Goal: Task Accomplishment & Management: Complete application form

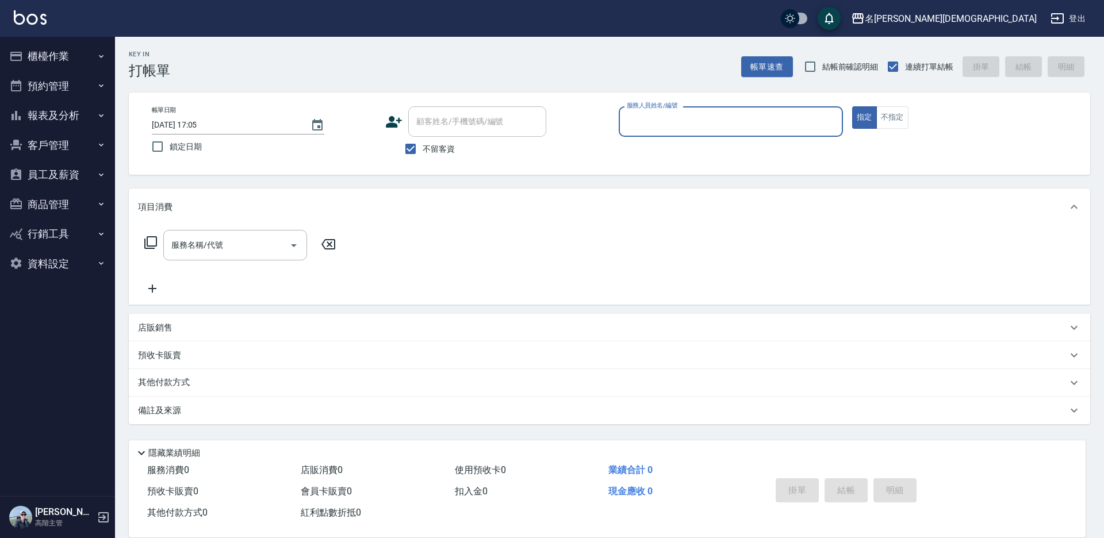
click at [658, 115] on input "服務人員姓名/編號" at bounding box center [731, 122] width 214 height 20
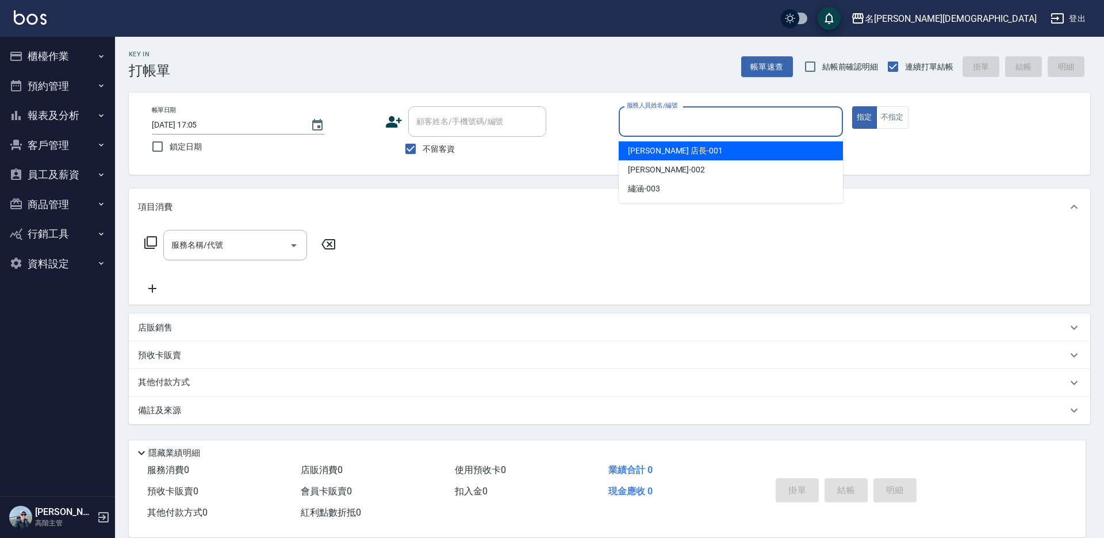
click at [658, 147] on span "[PERSON_NAME] 店長 -001" at bounding box center [675, 151] width 95 height 12
type input "[PERSON_NAME] 店長-001"
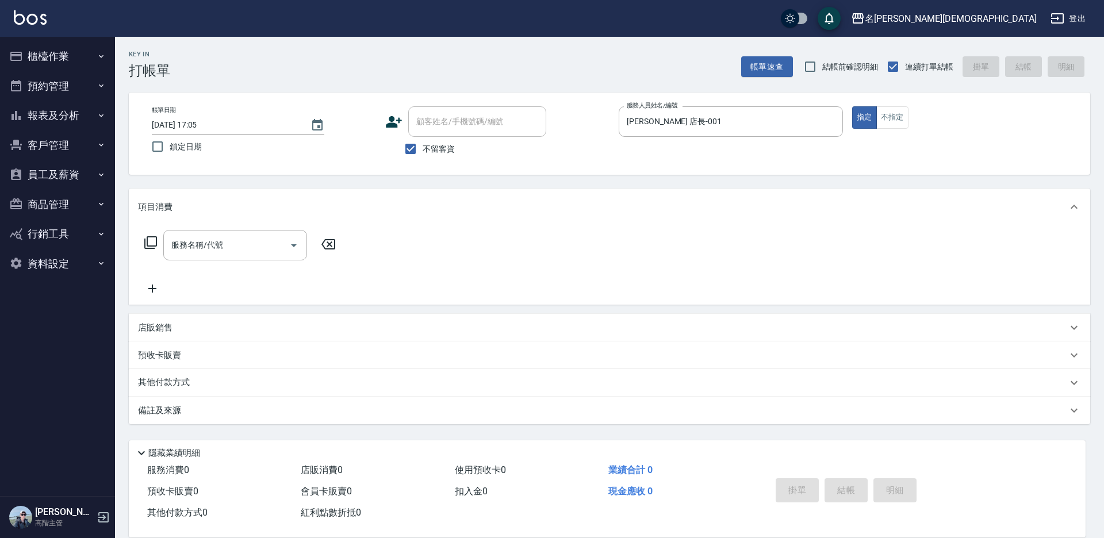
click at [153, 239] on icon at bounding box center [151, 243] width 14 height 14
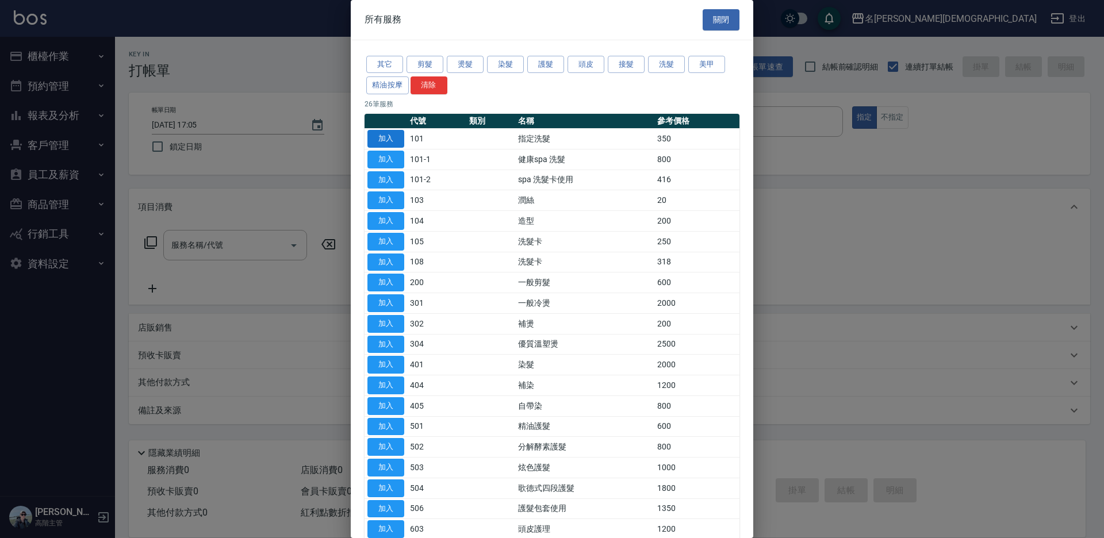
click at [388, 136] on button "加入" at bounding box center [386, 139] width 37 height 18
type input "指定洗髮(101)"
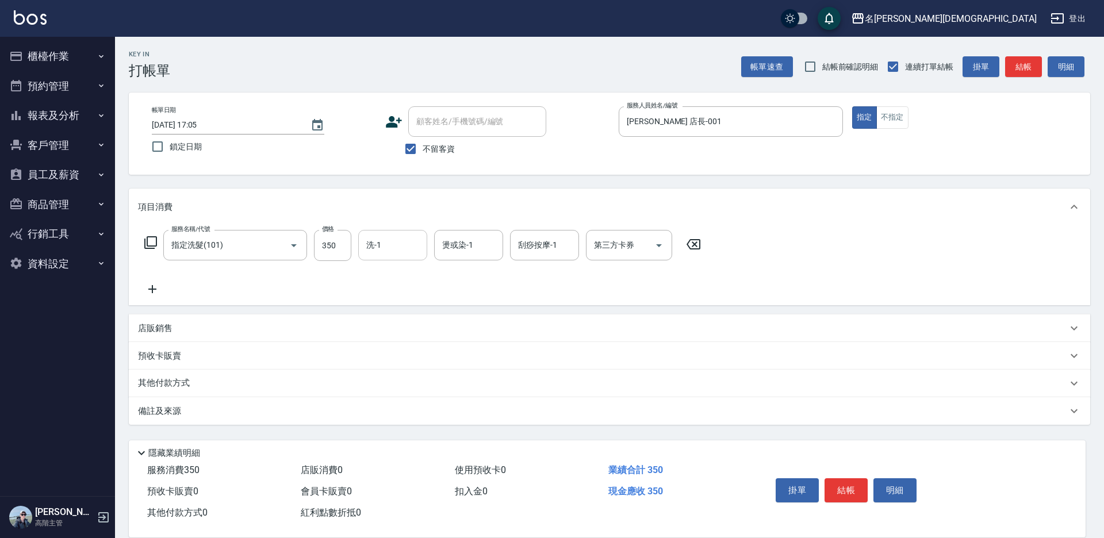
drag, startPoint x: 408, startPoint y: 266, endPoint x: 401, endPoint y: 259, distance: 9.8
click at [406, 265] on div "服務名稱/代號 指定洗髮(101) 服務名稱/代號 價格 350 價格 洗-1 洗-1 燙或染-1 燙或染-1 刮痧按摩-1 刮痧按摩-1 第三方卡券 第三方…" at bounding box center [423, 263] width 570 height 66
click at [401, 246] on input "洗-1" at bounding box center [393, 245] width 59 height 20
click at [405, 296] on div "香香 -002" at bounding box center [392, 305] width 69 height 19
type input "香香-002"
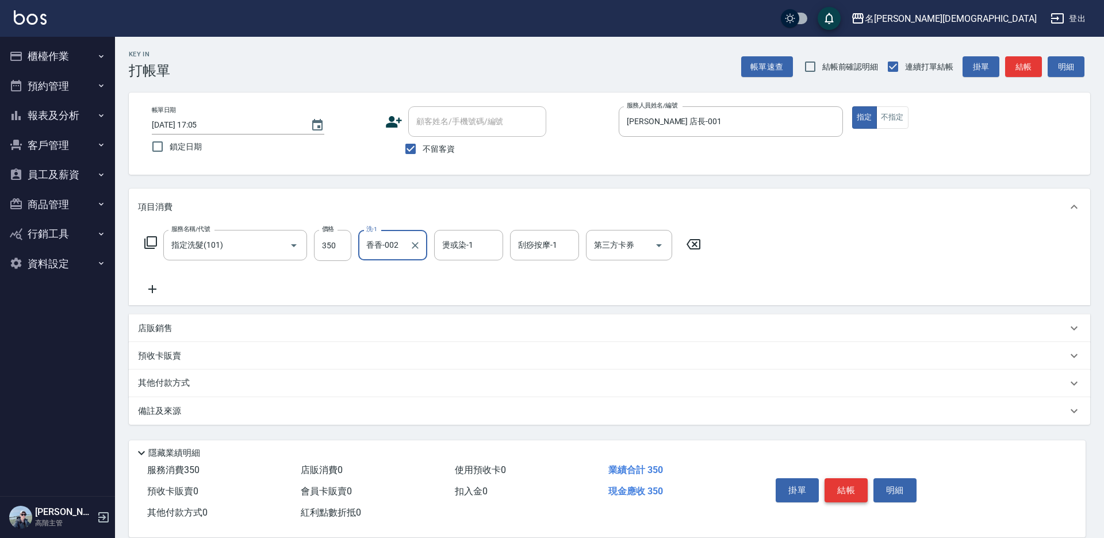
click at [851, 479] on button "結帳" at bounding box center [846, 491] width 43 height 24
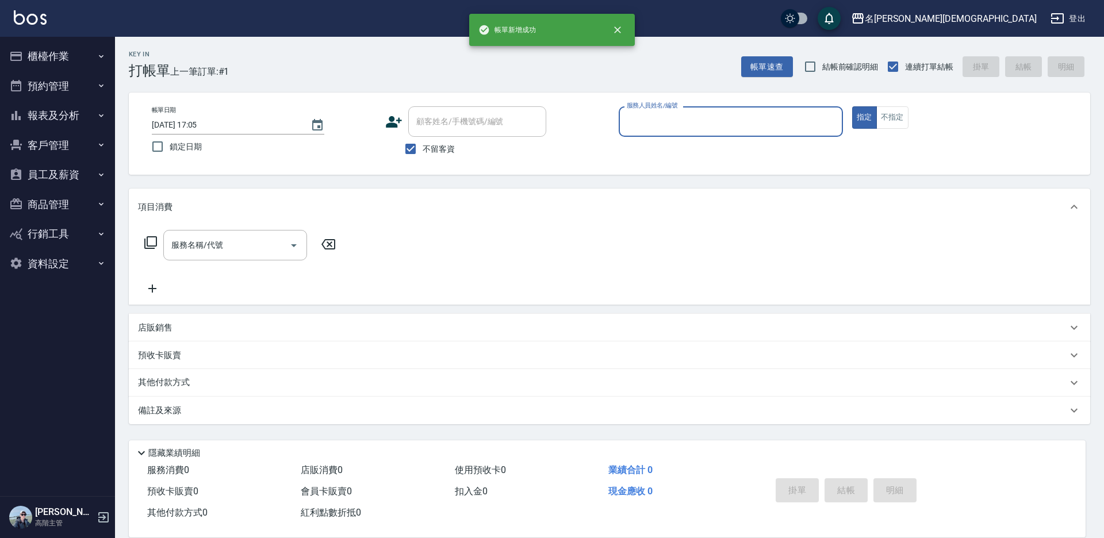
click at [673, 118] on input "服務人員姓名/編號" at bounding box center [731, 122] width 214 height 20
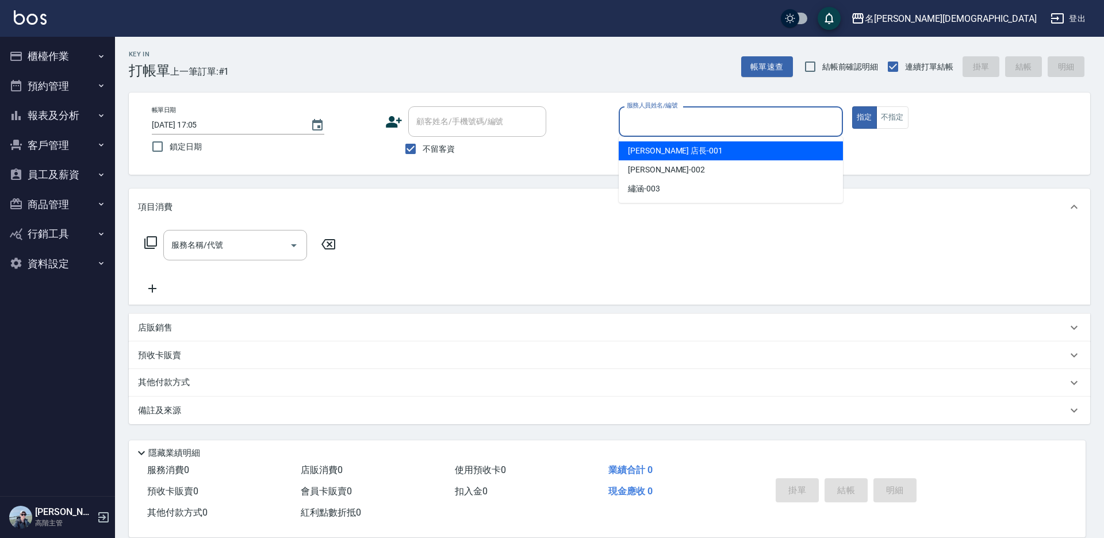
drag, startPoint x: 652, startPoint y: 148, endPoint x: 611, endPoint y: 150, distance: 40.9
click at [652, 149] on span "[PERSON_NAME] 店長 -001" at bounding box center [675, 151] width 95 height 12
type input "[PERSON_NAME] 店長-001"
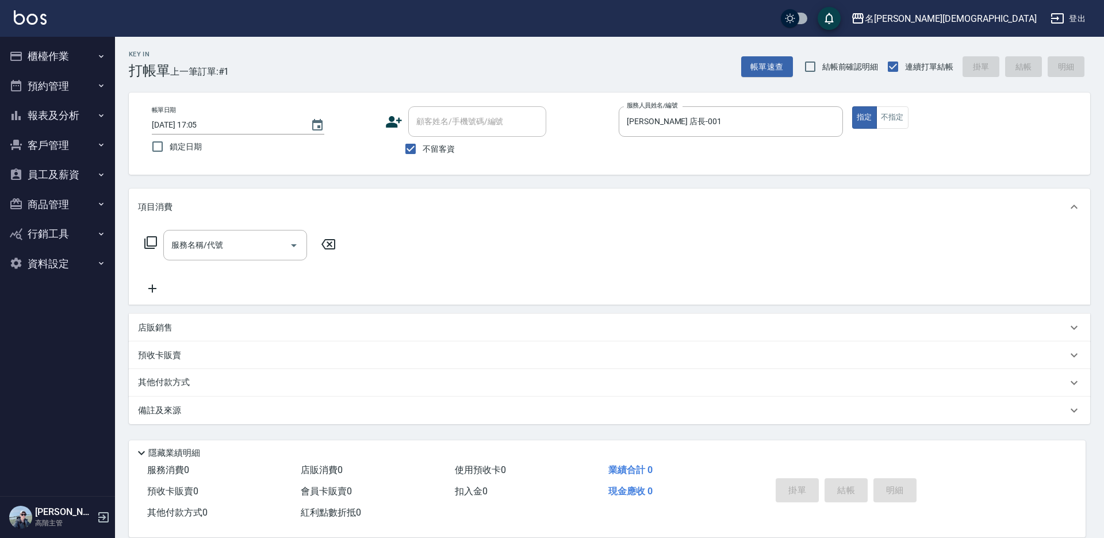
click at [154, 246] on icon at bounding box center [151, 243] width 14 height 14
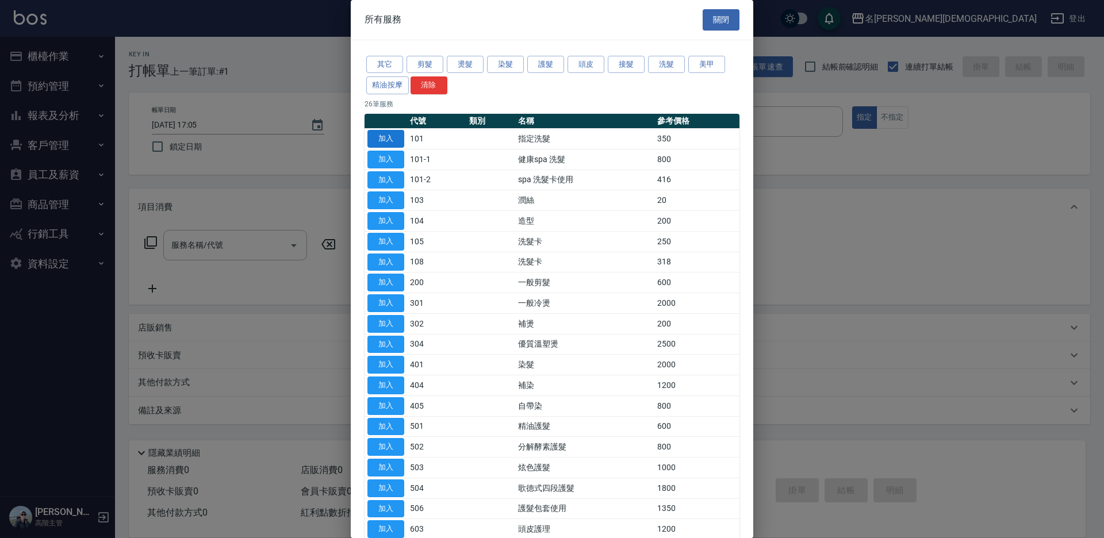
click at [379, 133] on button "加入" at bounding box center [386, 139] width 37 height 18
type input "指定洗髮(101)"
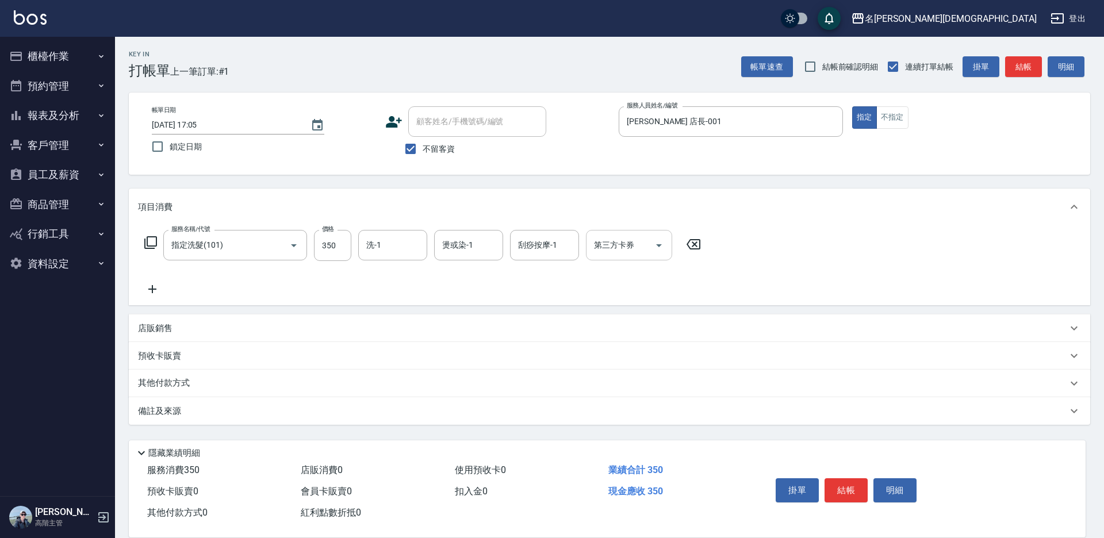
drag, startPoint x: 399, startPoint y: 246, endPoint x: 396, endPoint y: 259, distance: 13.4
click at [397, 250] on input "洗-1" at bounding box center [393, 245] width 59 height 20
click at [396, 319] on span "繡涵 -003" at bounding box center [384, 325] width 32 height 12
type input "繡涵-003"
click at [844, 479] on button "結帳" at bounding box center [846, 491] width 43 height 24
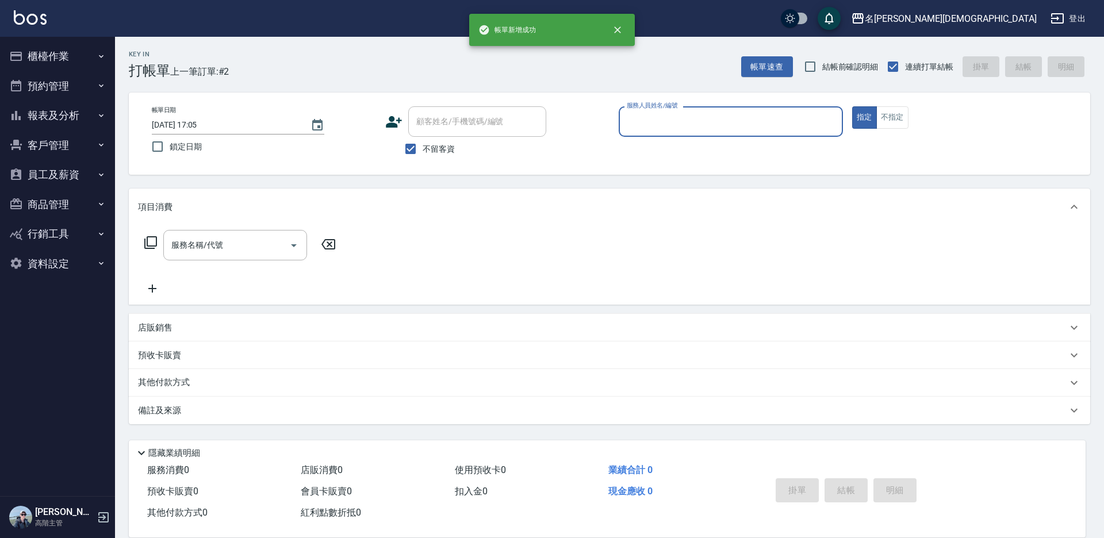
click at [656, 123] on input "服務人員姓名/編號" at bounding box center [731, 122] width 214 height 20
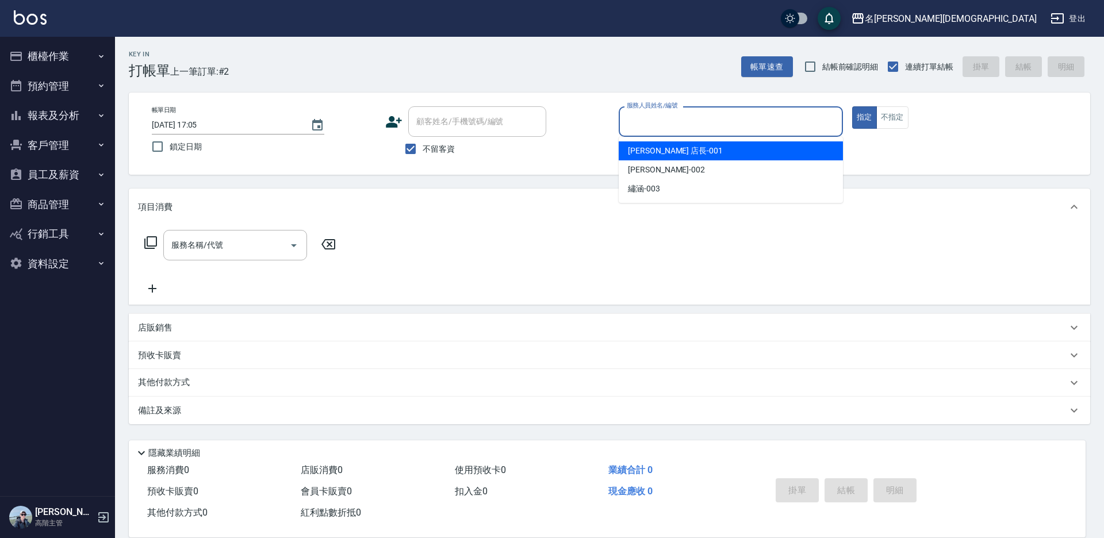
drag, startPoint x: 647, startPoint y: 151, endPoint x: 435, endPoint y: 191, distance: 215.9
click at [646, 151] on span "[PERSON_NAME] 店長 -001" at bounding box center [675, 151] width 95 height 12
type input "[PERSON_NAME] 店長-001"
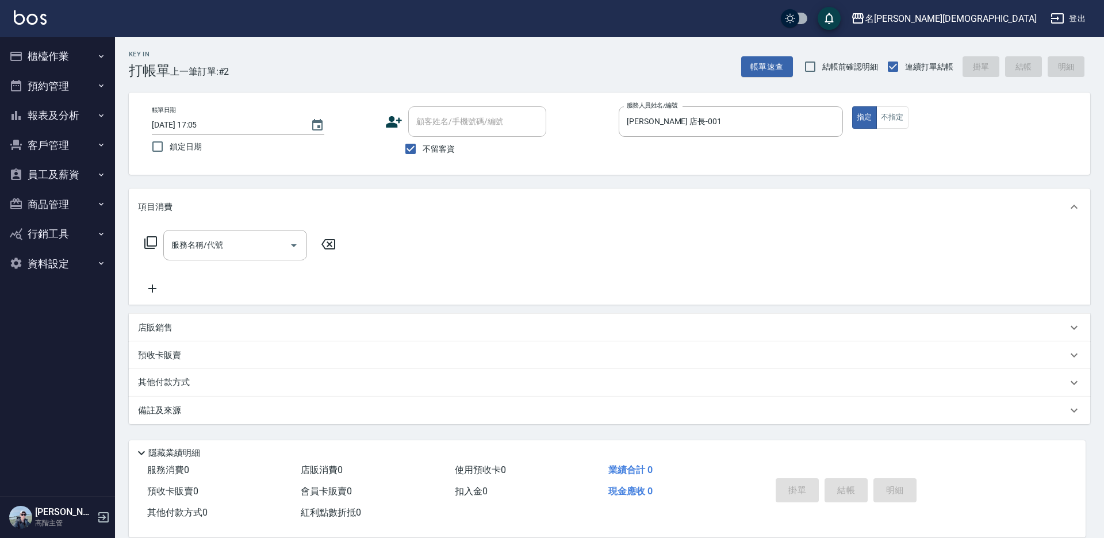
click at [149, 242] on icon at bounding box center [151, 243] width 14 height 14
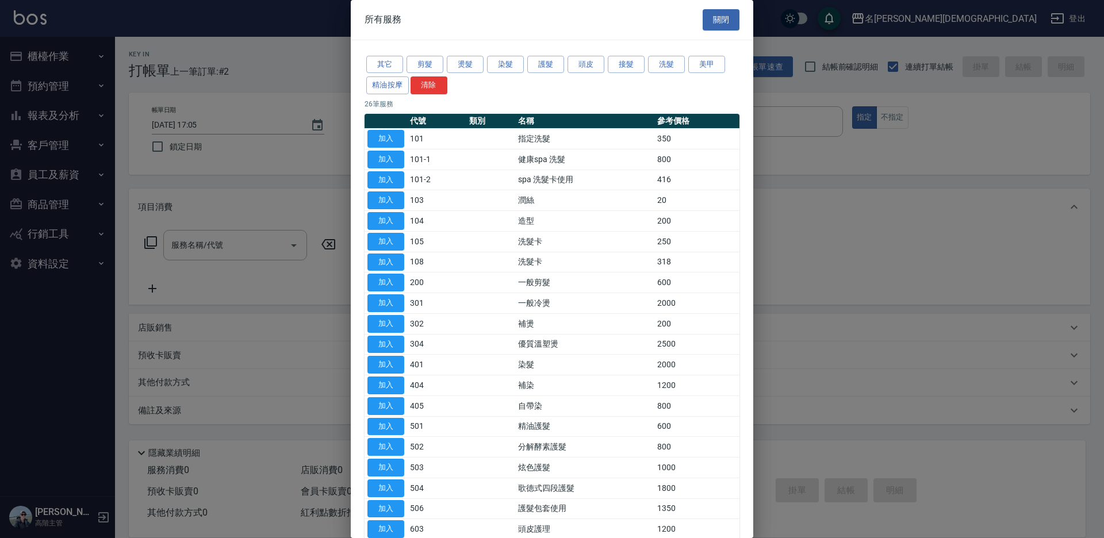
drag, startPoint x: 400, startPoint y: 277, endPoint x: 404, endPoint y: 289, distance: 12.7
click at [400, 277] on button "加入" at bounding box center [386, 283] width 37 height 18
type input "一般剪髮(200)"
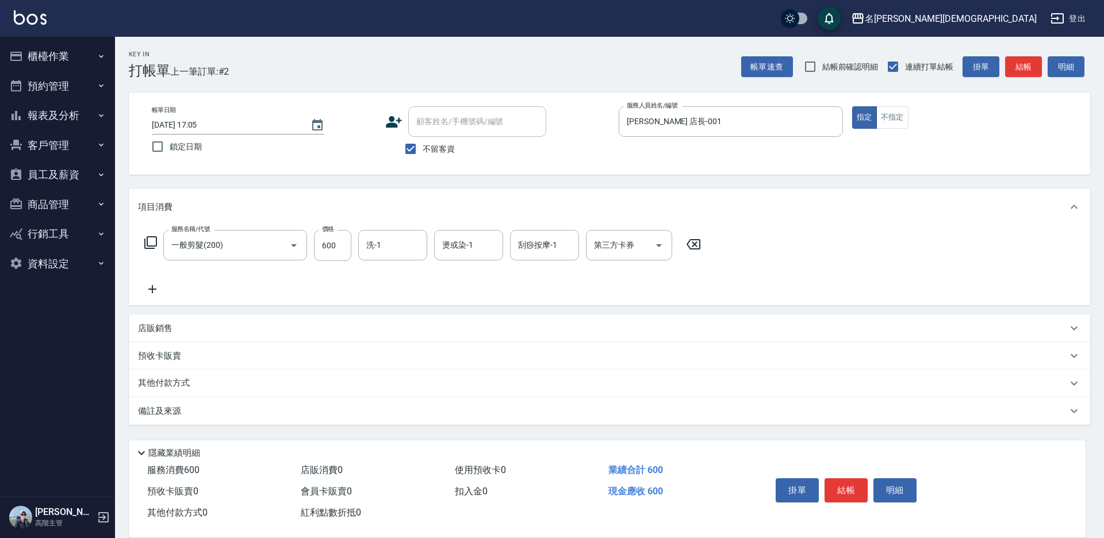
click at [843, 481] on button "結帳" at bounding box center [846, 491] width 43 height 24
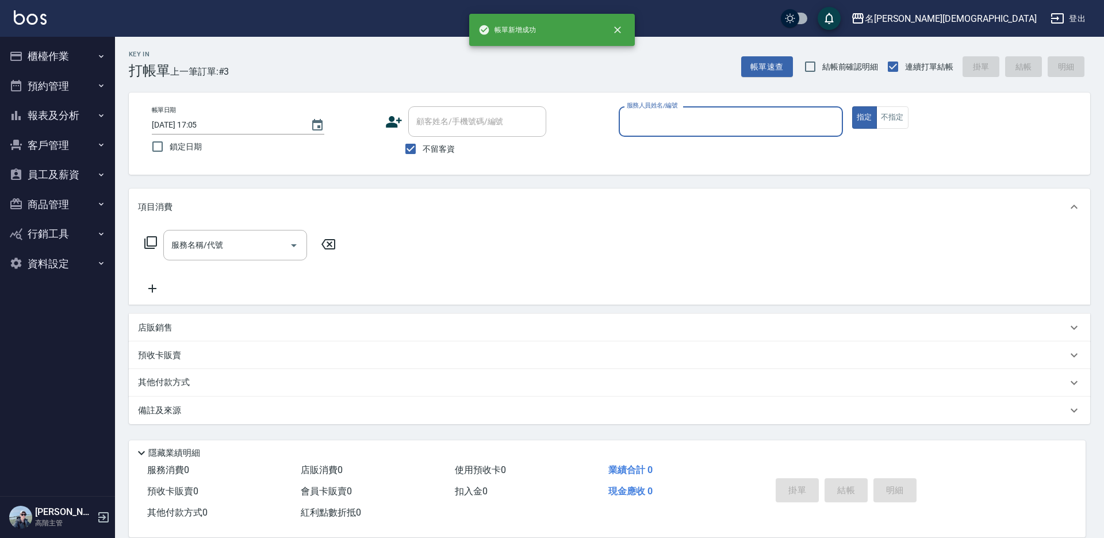
click at [647, 125] on input "服務人員姓名/編號" at bounding box center [731, 122] width 214 height 20
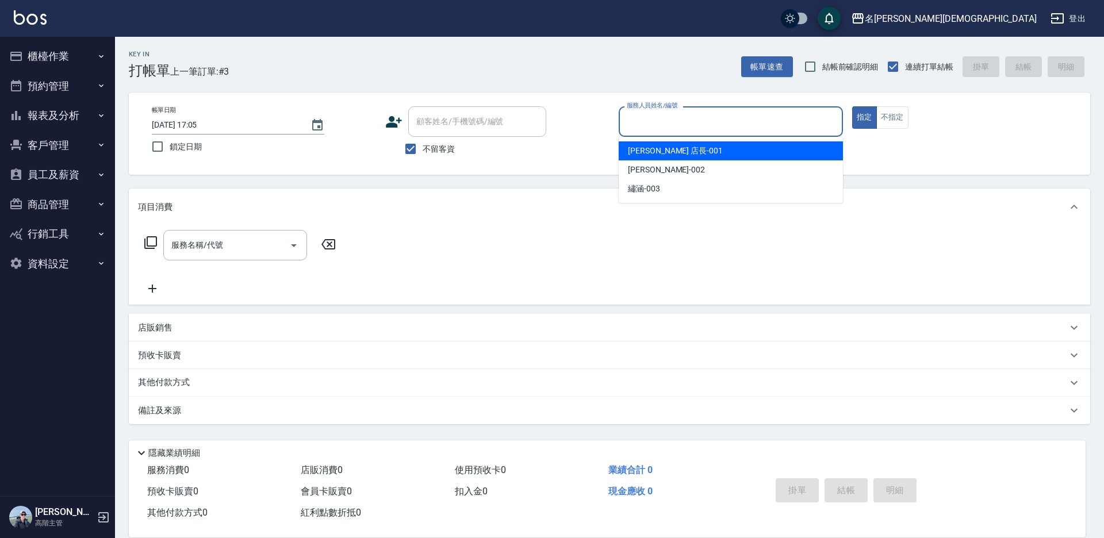
click at [648, 154] on span "[PERSON_NAME] 店長 -001" at bounding box center [675, 151] width 95 height 12
type input "[PERSON_NAME] 店長-001"
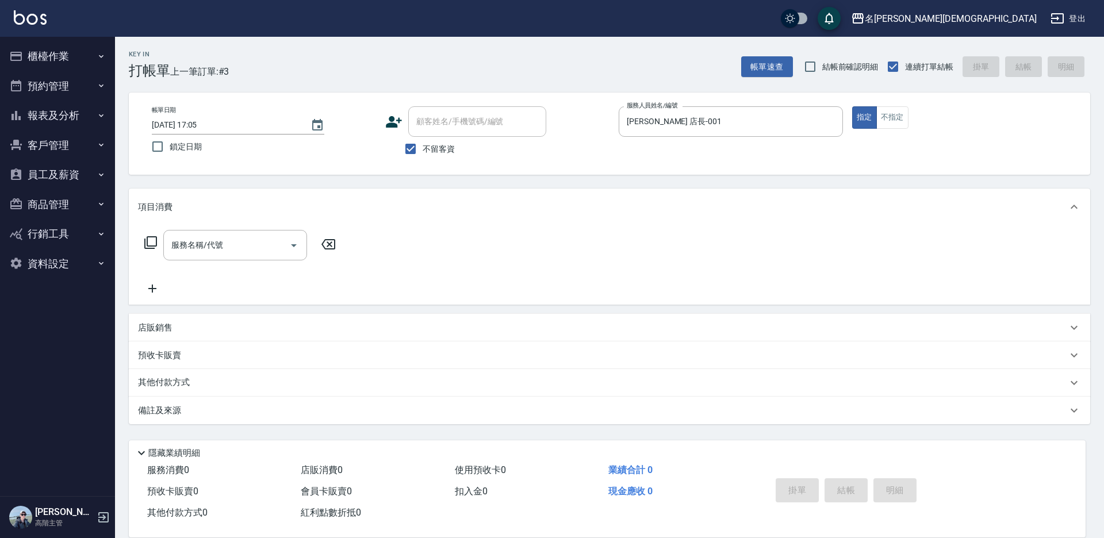
click at [152, 243] on icon at bounding box center [151, 243] width 14 height 14
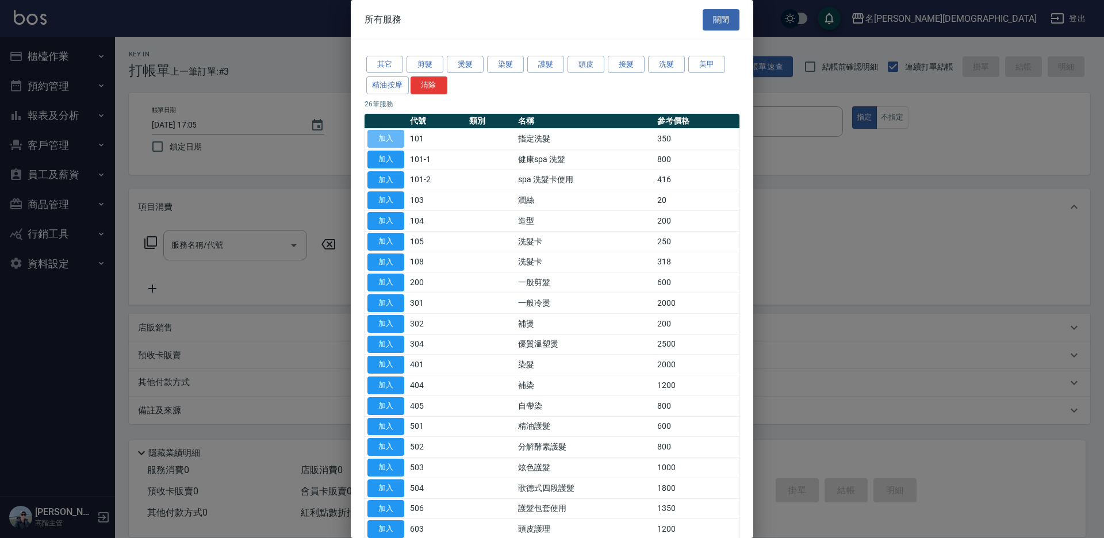
drag, startPoint x: 394, startPoint y: 133, endPoint x: 401, endPoint y: 156, distance: 24.7
click at [395, 132] on button "加入" at bounding box center [386, 139] width 37 height 18
type input "指定洗髮(101)"
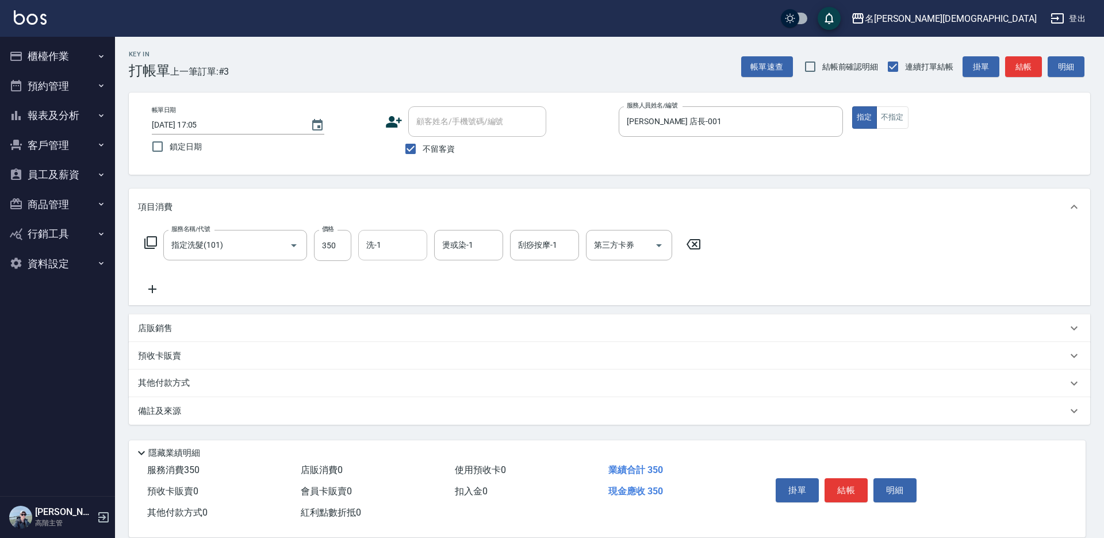
click at [420, 245] on input "洗-1" at bounding box center [393, 245] width 59 height 20
drag, startPoint x: 396, startPoint y: 309, endPoint x: 589, endPoint y: 394, distance: 210.9
click at [396, 319] on span "繡涵 -003" at bounding box center [384, 325] width 32 height 12
type input "繡涵-003"
click at [843, 487] on button "結帳" at bounding box center [846, 491] width 43 height 24
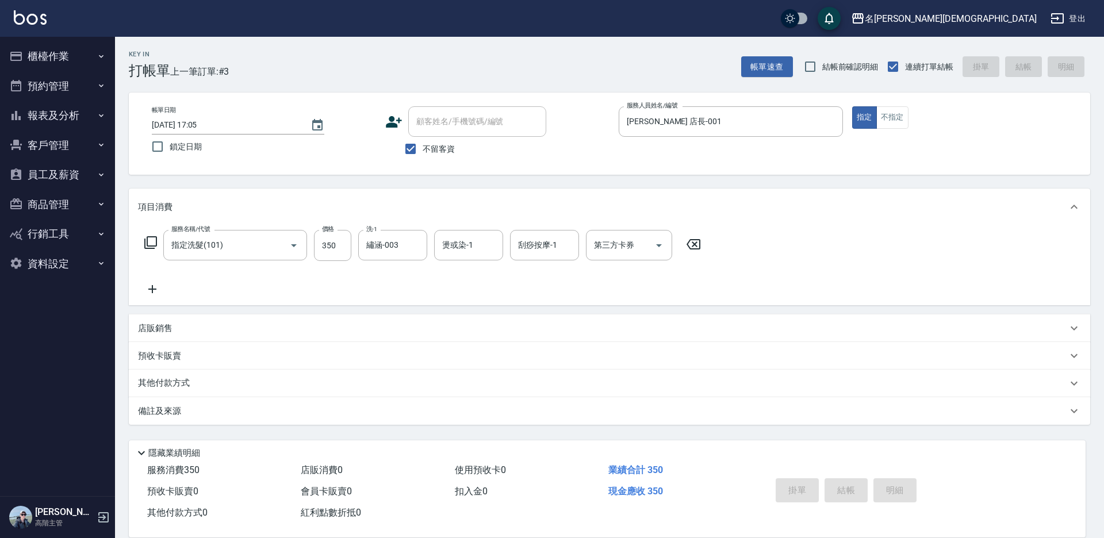
type input "[DATE] 17:06"
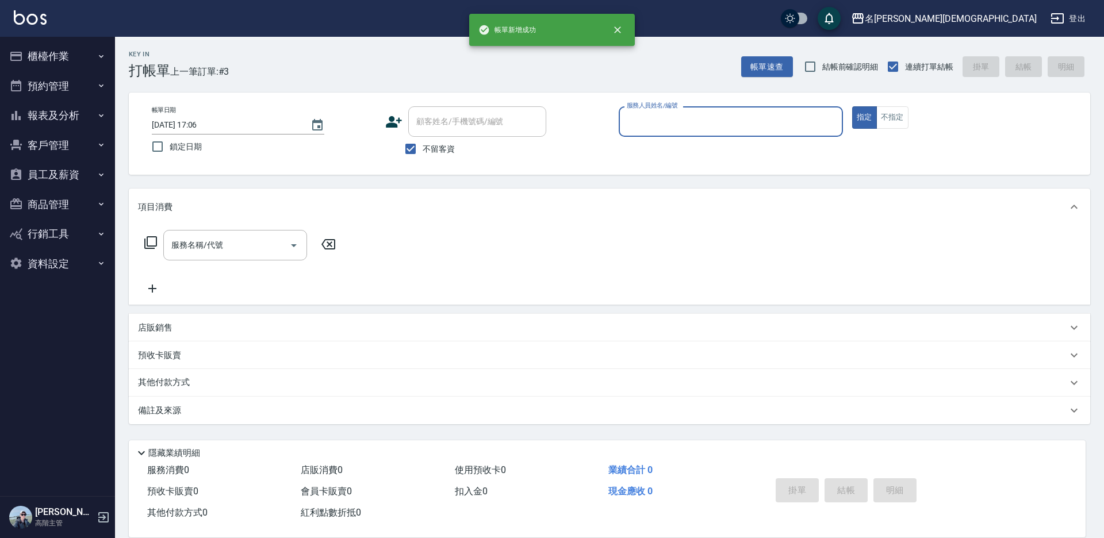
click at [644, 123] on input "服務人員姓名/編號" at bounding box center [731, 122] width 214 height 20
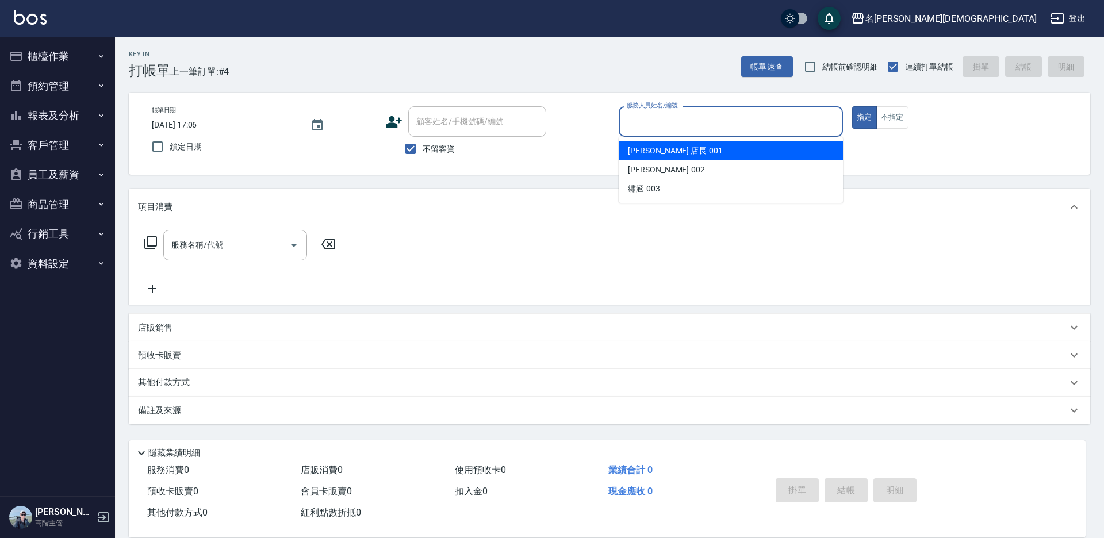
click at [644, 151] on span "[PERSON_NAME] 店長 -001" at bounding box center [675, 151] width 95 height 12
type input "[PERSON_NAME] 店長-001"
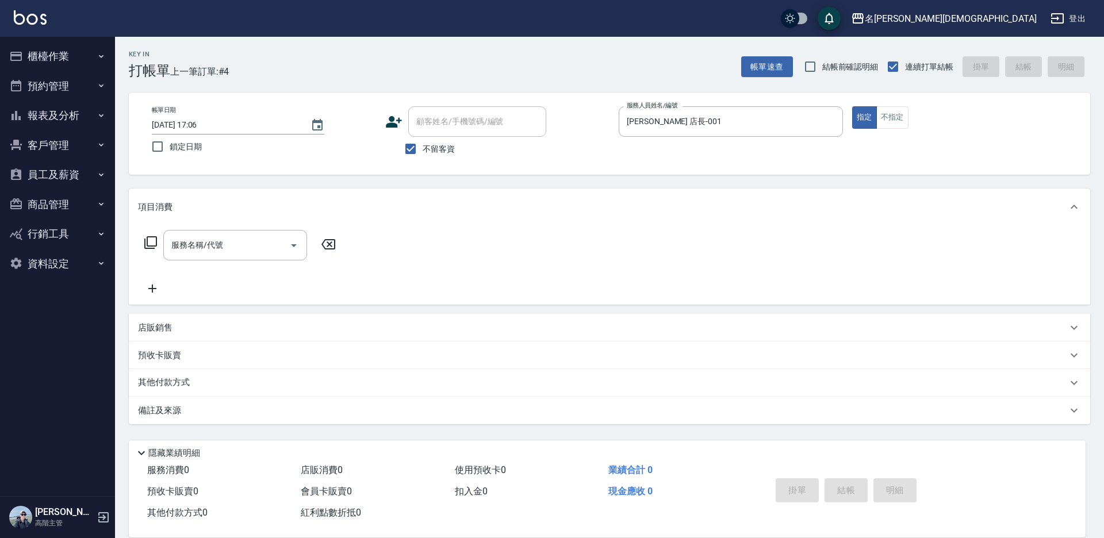
click at [144, 242] on icon at bounding box center [150, 242] width 13 height 13
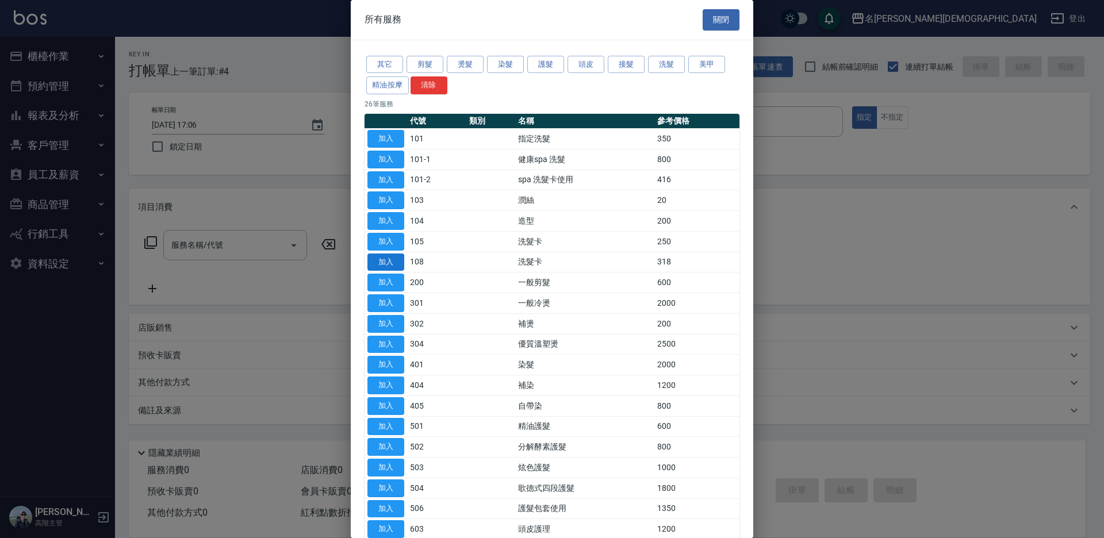
click at [389, 258] on button "加入" at bounding box center [386, 263] width 37 height 18
type input "洗髮卡(108)"
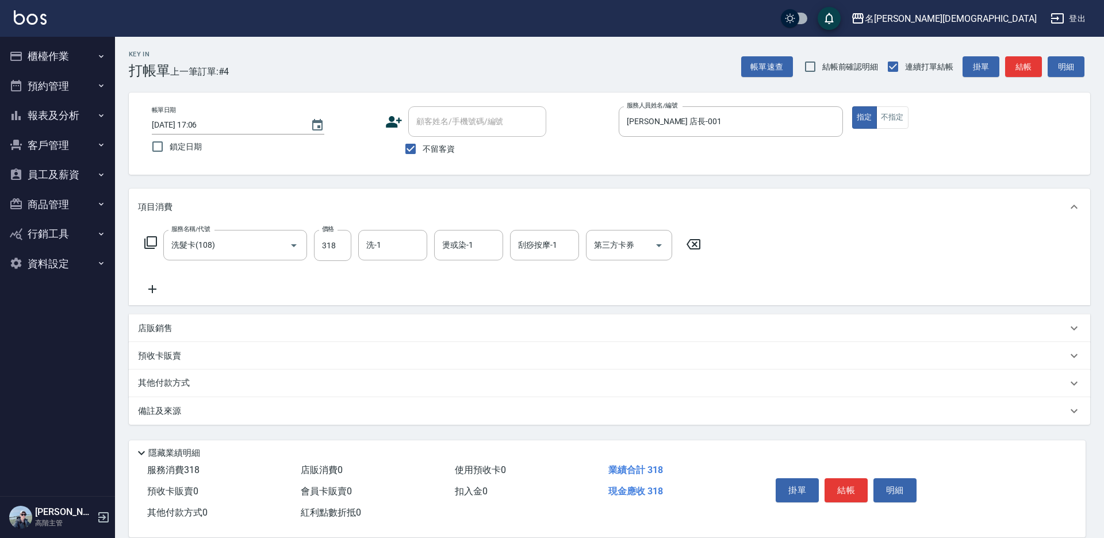
click at [622, 246] on div "第三方卡券 第三方卡券" at bounding box center [629, 245] width 86 height 30
click at [609, 294] on span "舊有卡券" at bounding box center [629, 293] width 86 height 19
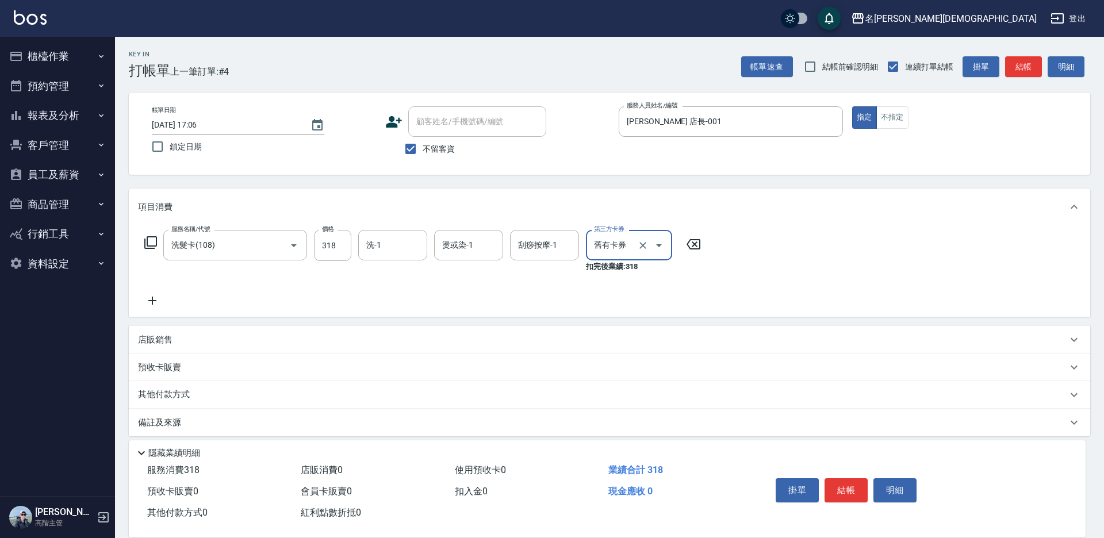
type input "舊有卡券"
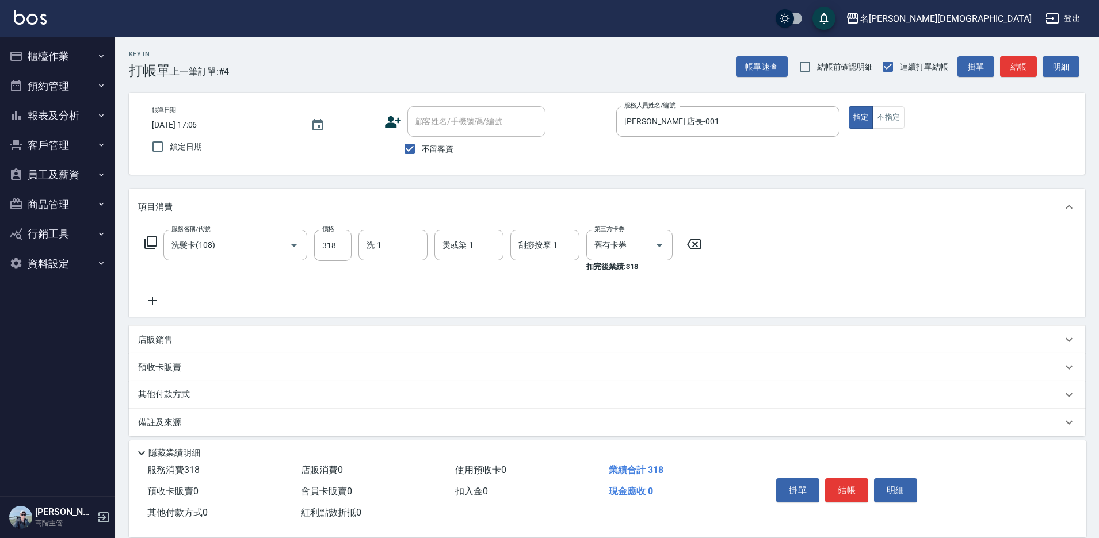
click at [148, 239] on icon at bounding box center [151, 243] width 14 height 14
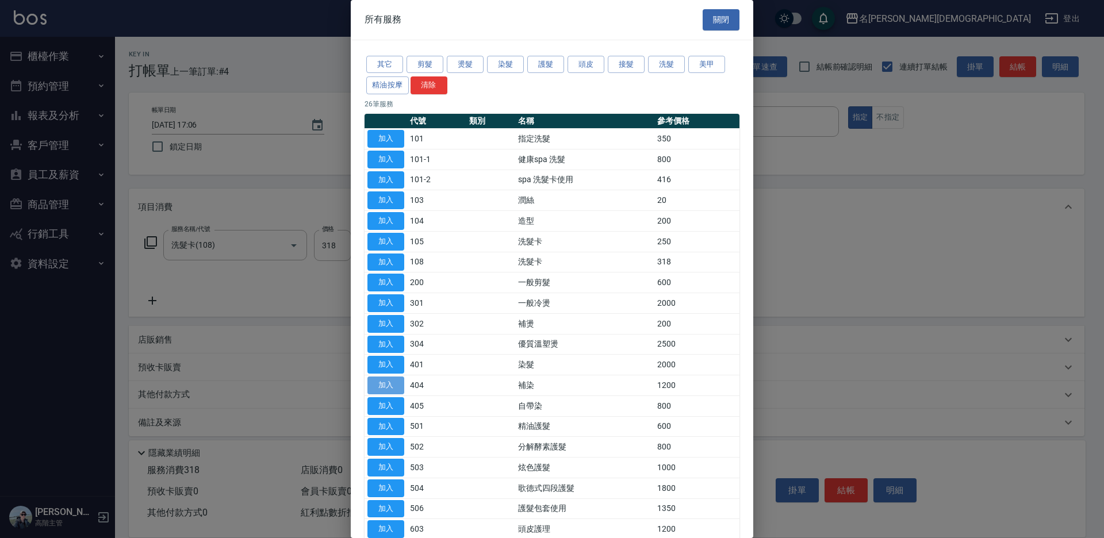
click at [380, 383] on button "加入" at bounding box center [386, 386] width 37 height 18
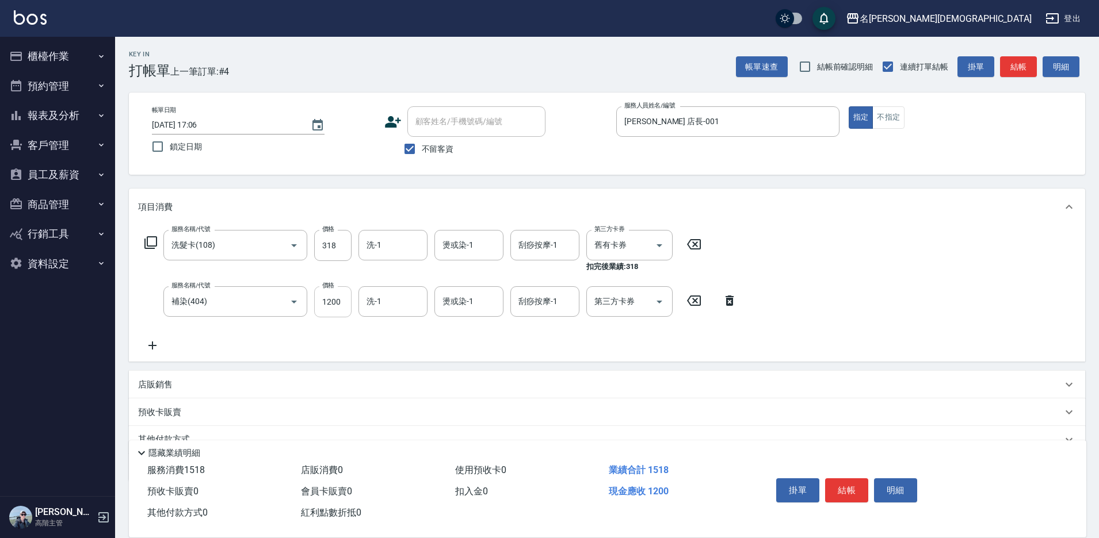
click at [335, 303] on input "1200" at bounding box center [332, 301] width 37 height 31
type input "1800"
click at [840, 512] on div "掛單 結帳 明細" at bounding box center [914, 492] width 315 height 64
click at [844, 496] on button "結帳" at bounding box center [846, 491] width 43 height 24
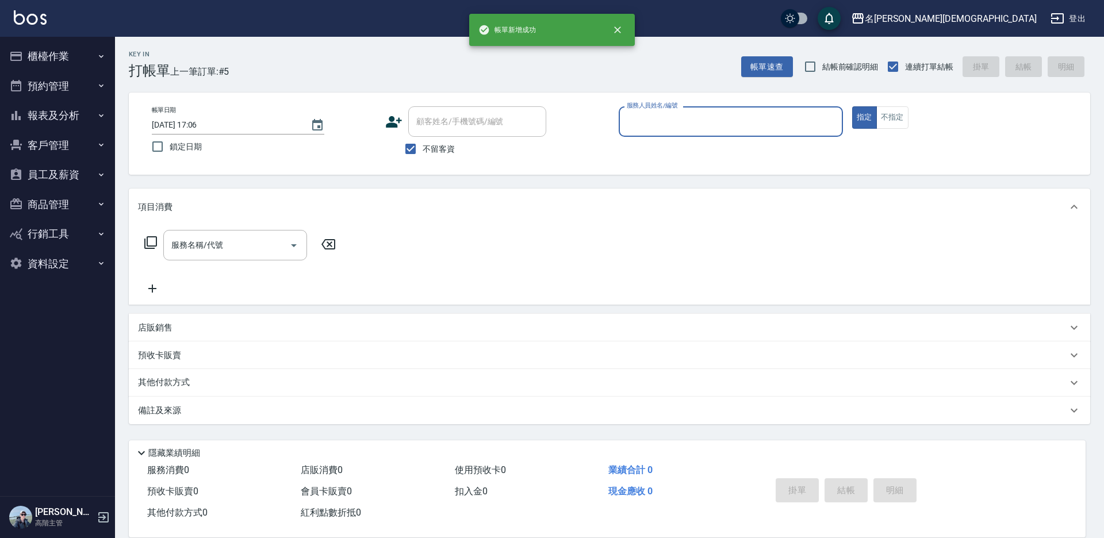
click at [637, 112] on input "服務人員姓名/編號" at bounding box center [731, 122] width 214 height 20
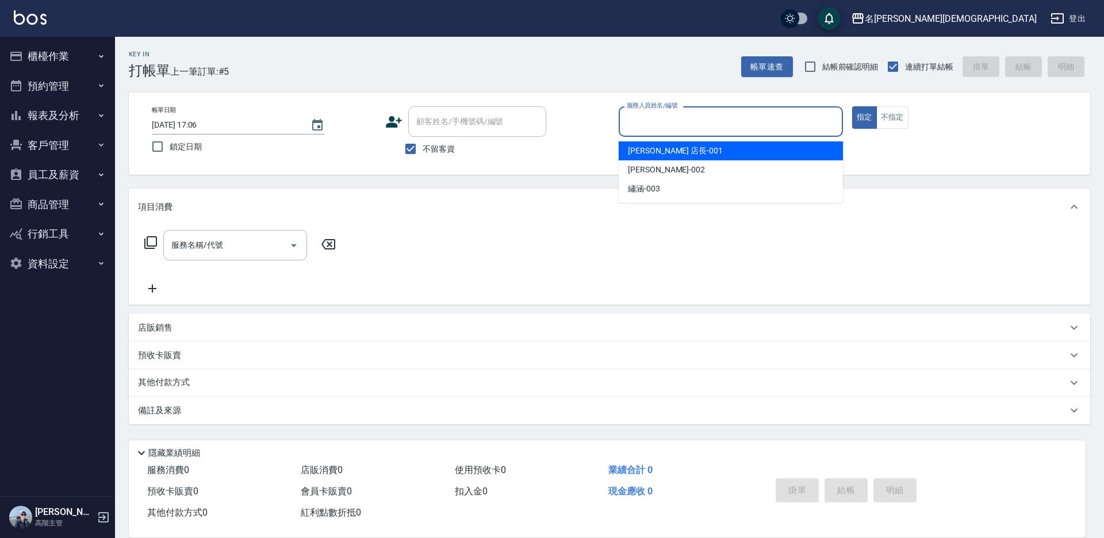
click at [643, 151] on span "[PERSON_NAME] 店長 -001" at bounding box center [675, 151] width 95 height 12
type input "[PERSON_NAME] 店長-001"
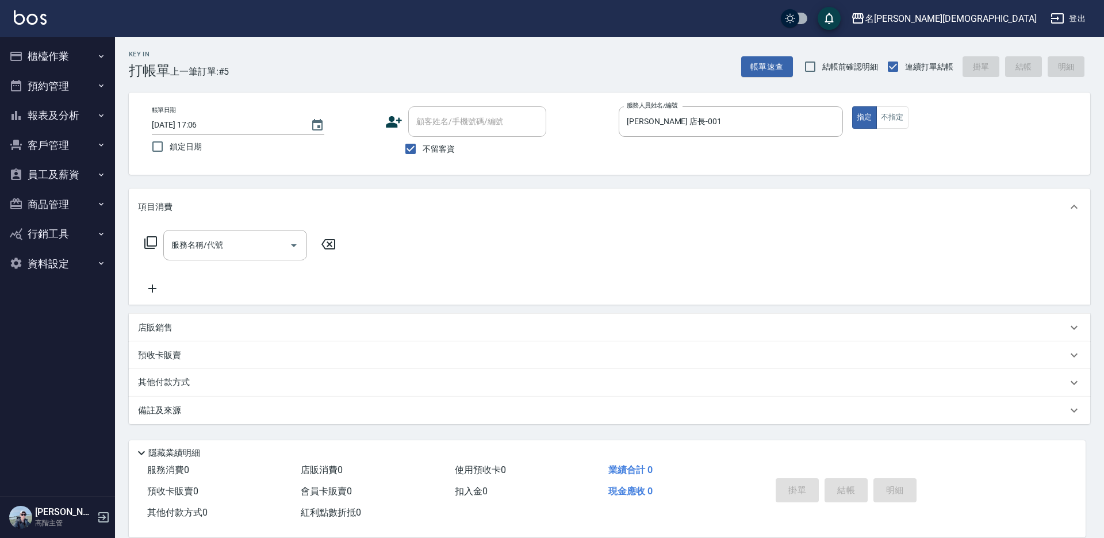
click at [150, 239] on icon at bounding box center [151, 243] width 14 height 14
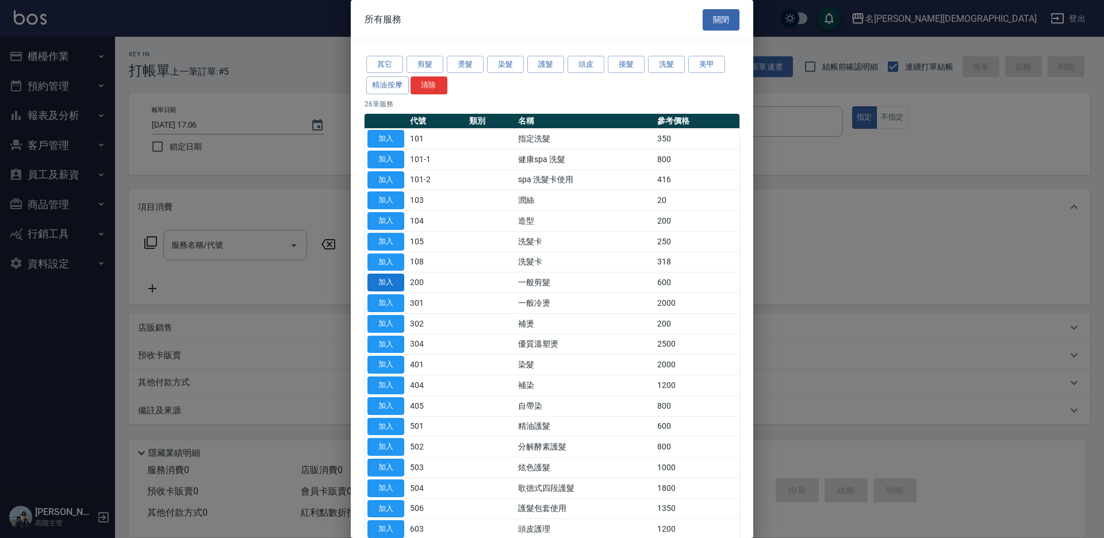
drag, startPoint x: 385, startPoint y: 278, endPoint x: 611, endPoint y: 367, distance: 242.8
click at [386, 278] on button "加入" at bounding box center [386, 283] width 37 height 18
type input "一般剪髮(200)"
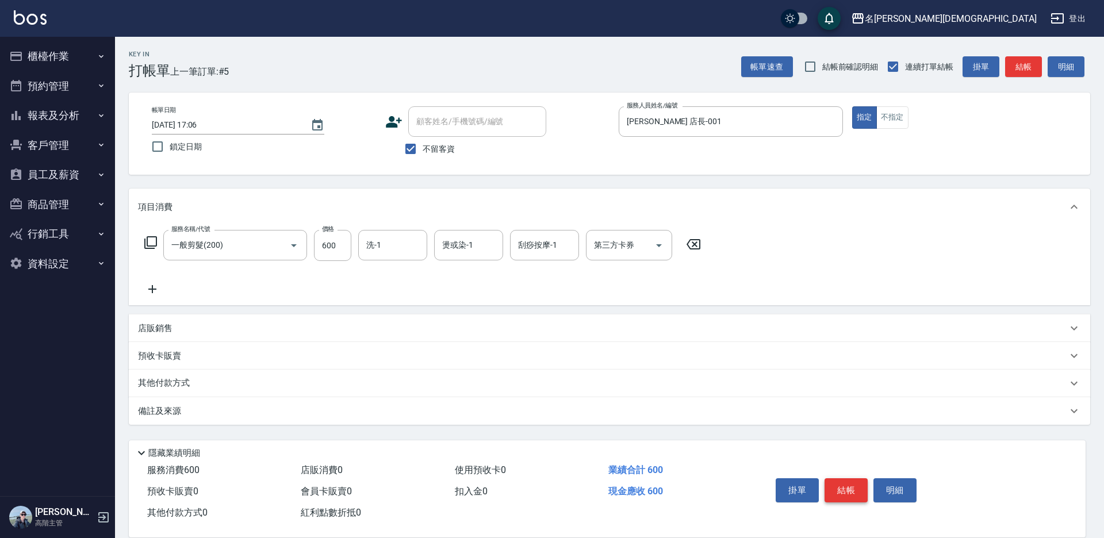
click at [849, 483] on button "結帳" at bounding box center [846, 491] width 43 height 24
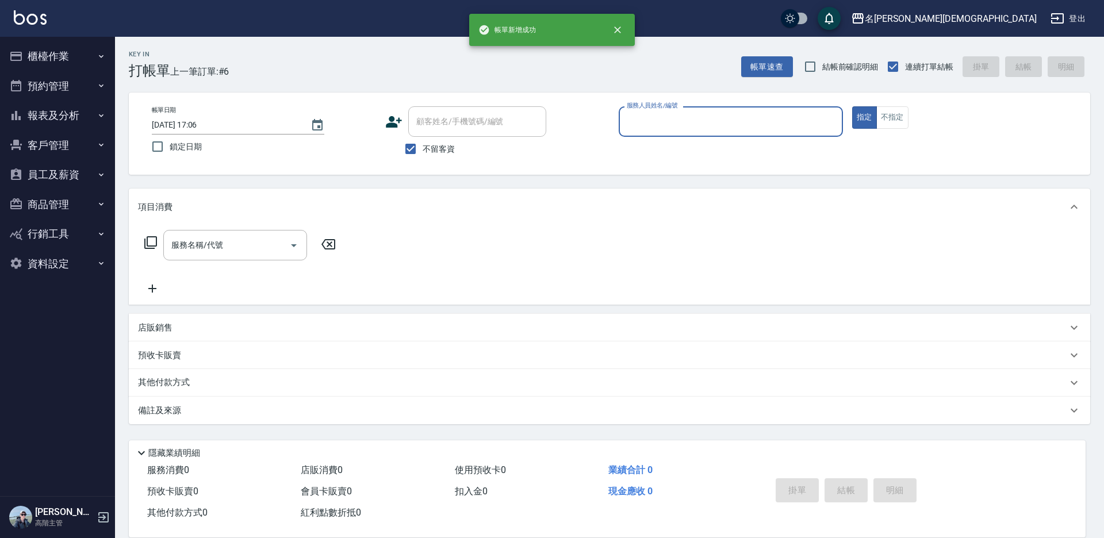
click at [644, 125] on input "服務人員姓名/編號" at bounding box center [731, 122] width 214 height 20
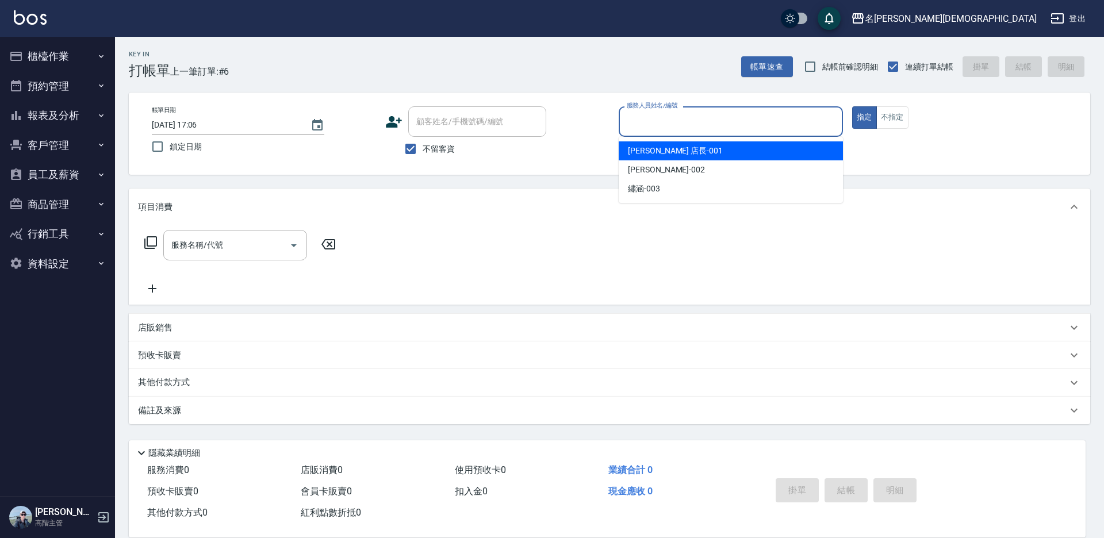
click at [644, 146] on span "[PERSON_NAME] 店長 -001" at bounding box center [675, 151] width 95 height 12
type input "[PERSON_NAME] 店長-001"
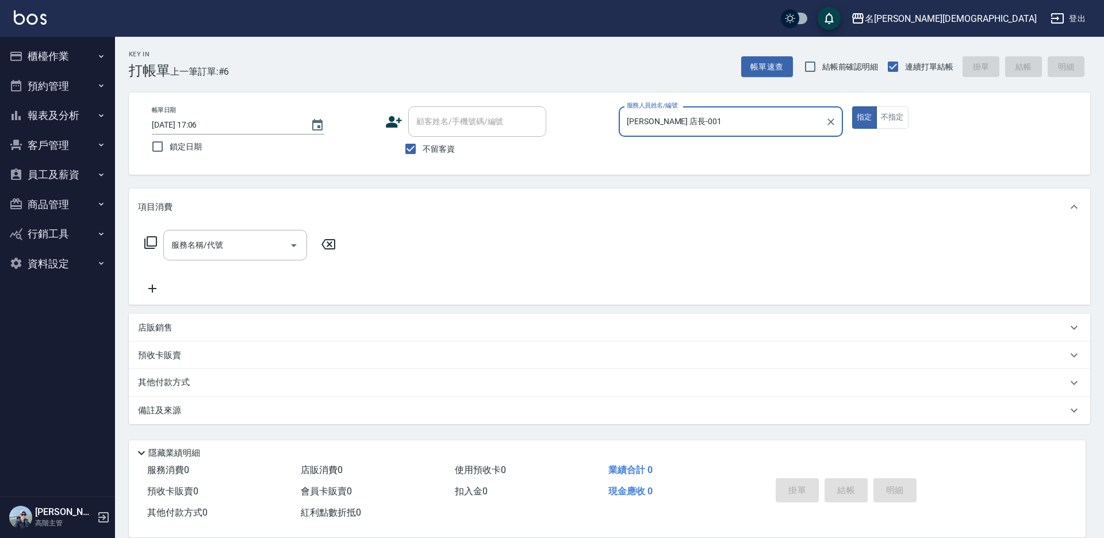
click at [149, 241] on icon at bounding box center [151, 243] width 14 height 14
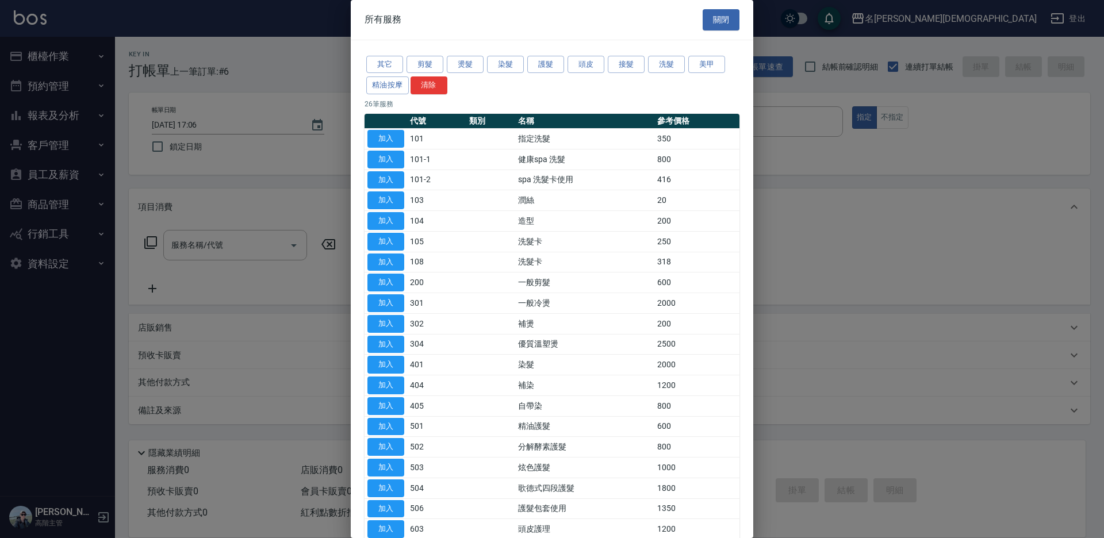
drag, startPoint x: 380, startPoint y: 135, endPoint x: 366, endPoint y: 221, distance: 87.3
click at [380, 135] on button "加入" at bounding box center [386, 139] width 37 height 18
type input "指定洗髮(101)"
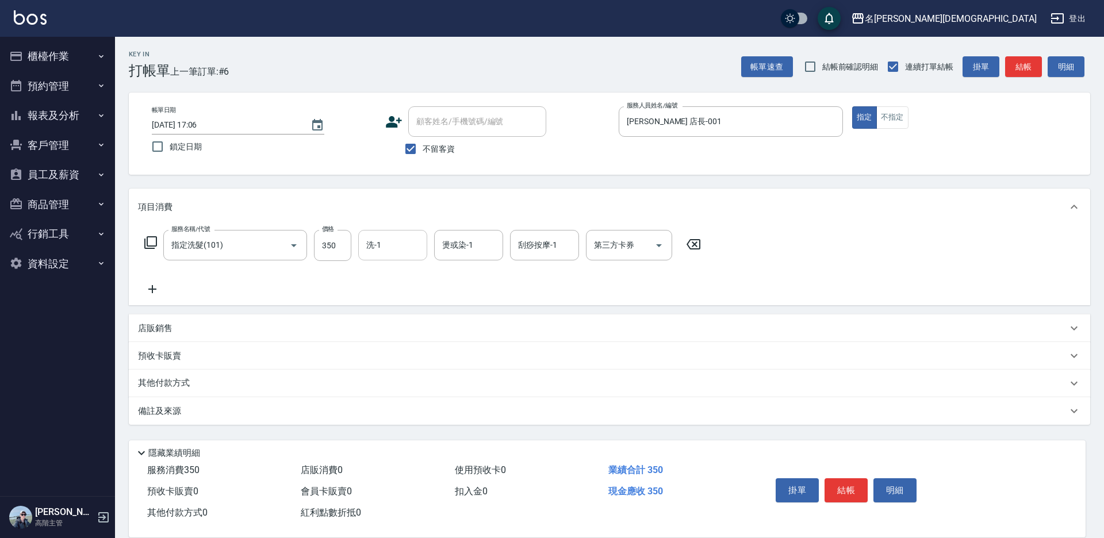
drag, startPoint x: 375, startPoint y: 248, endPoint x: 381, endPoint y: 257, distance: 10.7
click at [379, 254] on input "洗-1" at bounding box center [393, 245] width 59 height 20
click at [392, 319] on span "繡涵 -003" at bounding box center [384, 325] width 32 height 12
type input "繡涵-003"
drag, startPoint x: 853, startPoint y: 490, endPoint x: 833, endPoint y: 470, distance: 28.1
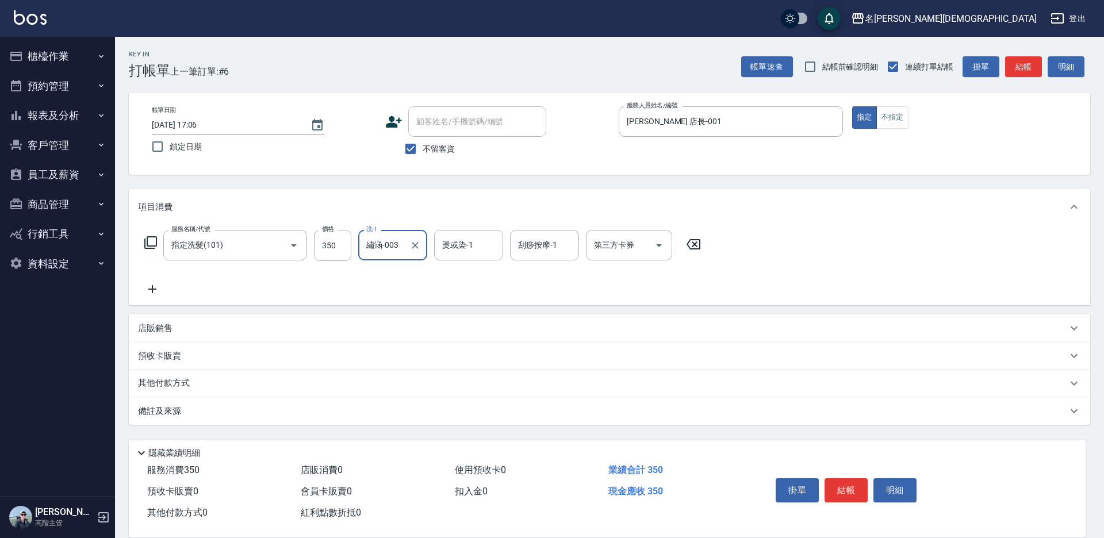
click at [854, 489] on button "結帳" at bounding box center [846, 491] width 43 height 24
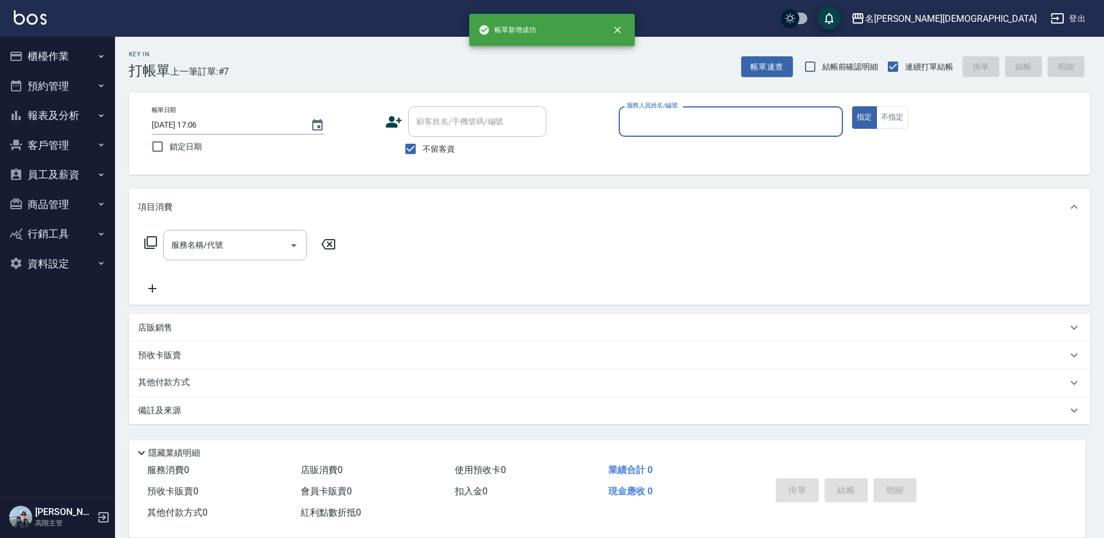
click at [638, 120] on input "服務人員姓名/編號" at bounding box center [731, 122] width 214 height 20
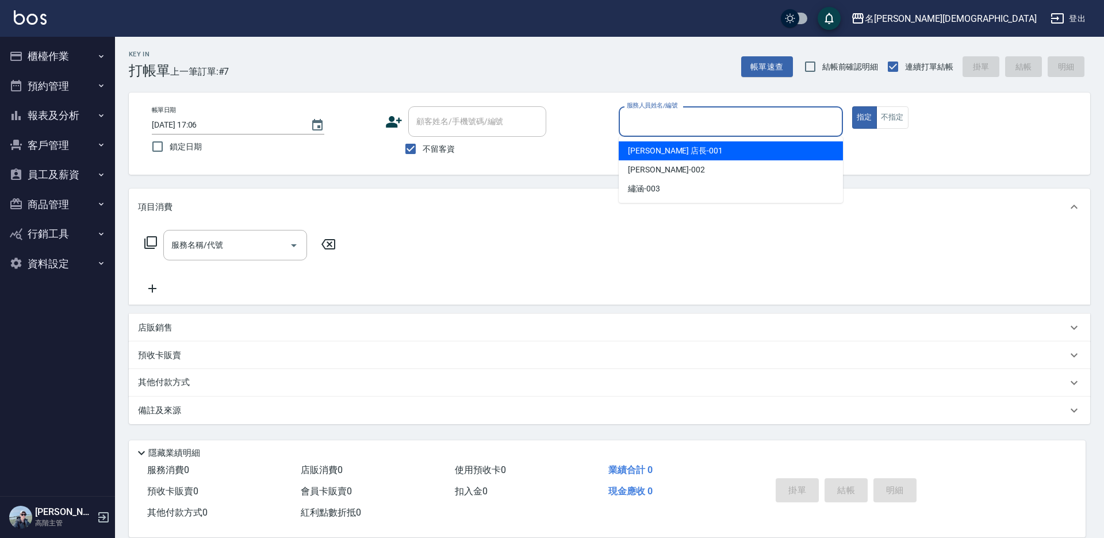
drag, startPoint x: 657, startPoint y: 153, endPoint x: 595, endPoint y: 148, distance: 62.9
click at [656, 152] on span "[PERSON_NAME] 店長 -001" at bounding box center [675, 151] width 95 height 12
type input "[PERSON_NAME] 店長-001"
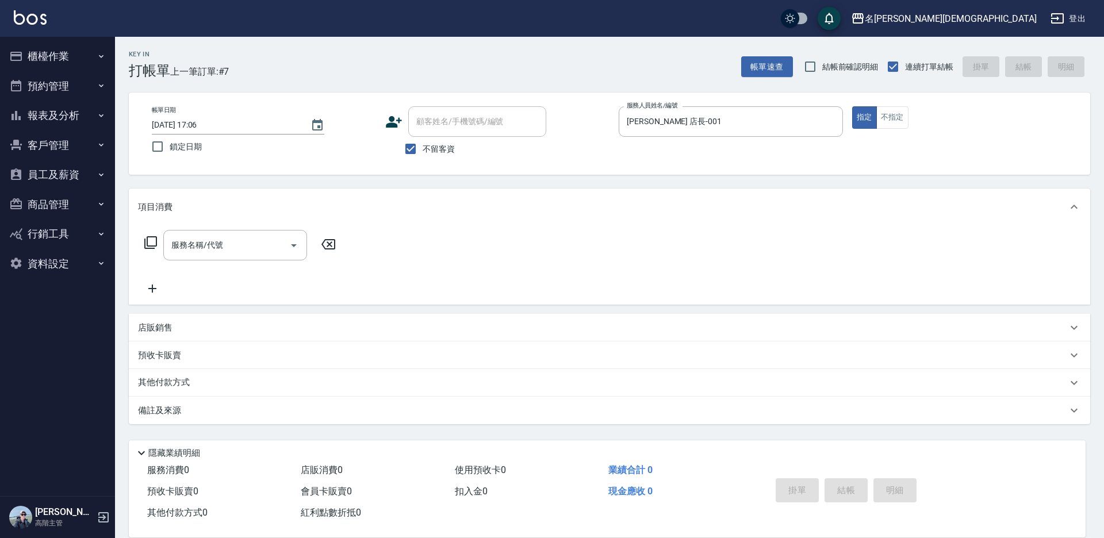
click at [151, 242] on icon at bounding box center [151, 243] width 14 height 14
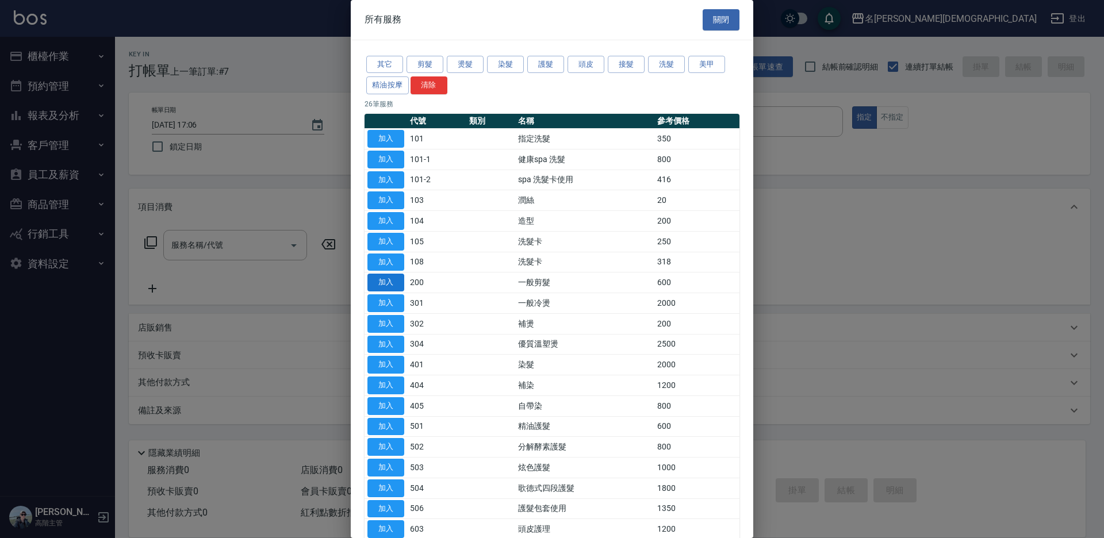
click at [394, 280] on button "加入" at bounding box center [386, 283] width 37 height 18
type input "一般剪髮(200)"
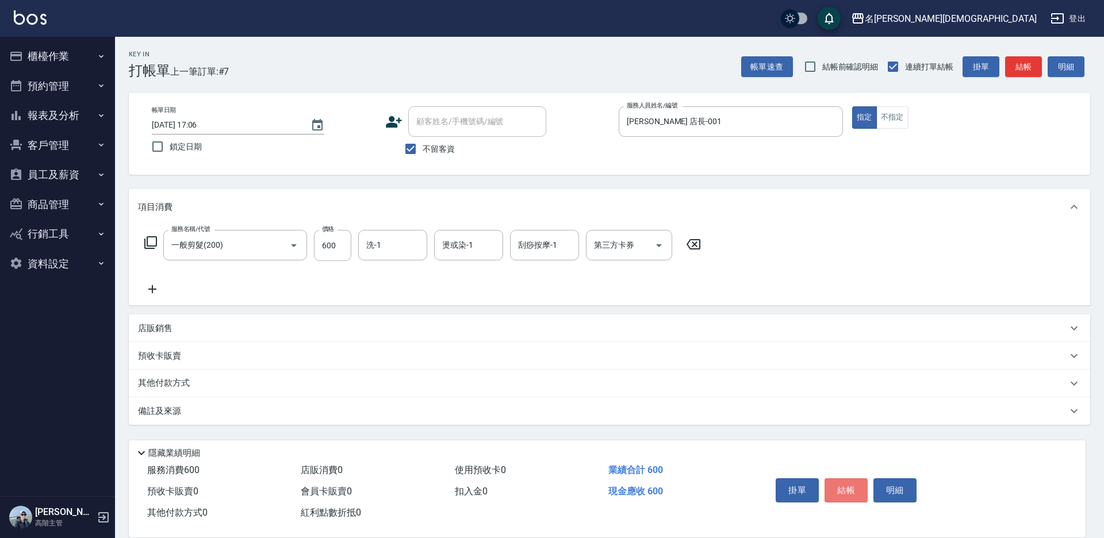
drag, startPoint x: 859, startPoint y: 487, endPoint x: 843, endPoint y: 495, distance: 18.0
click at [859, 487] on button "結帳" at bounding box center [846, 491] width 43 height 24
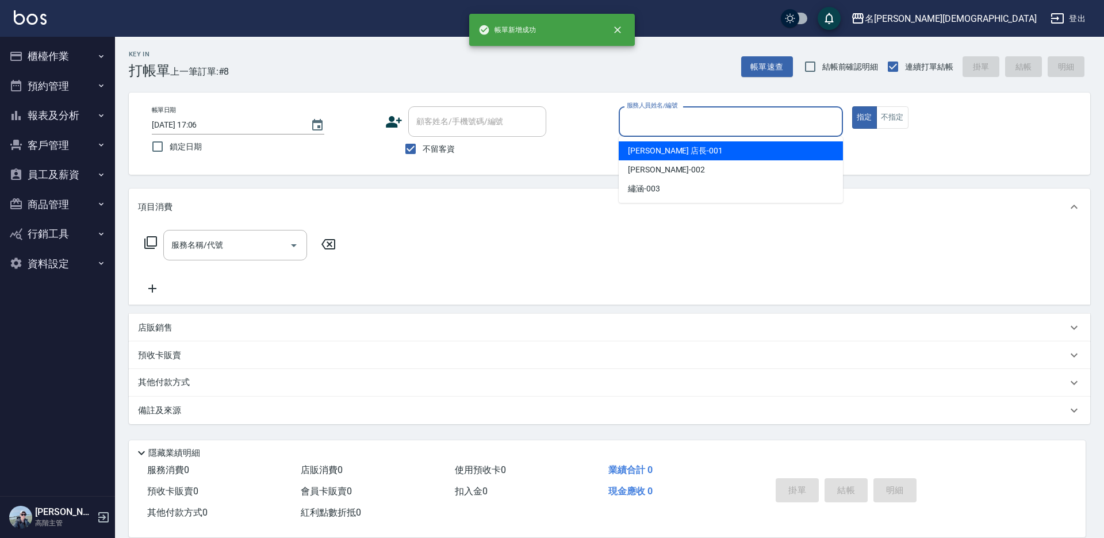
drag, startPoint x: 651, startPoint y: 115, endPoint x: 644, endPoint y: 134, distance: 20.2
click at [650, 115] on input "服務人員姓名/編號" at bounding box center [731, 122] width 214 height 20
drag, startPoint x: 638, startPoint y: 149, endPoint x: 442, endPoint y: 150, distance: 196.1
click at [637, 149] on span "[PERSON_NAME] 店長 -001" at bounding box center [675, 151] width 95 height 12
type input "[PERSON_NAME] 店長-001"
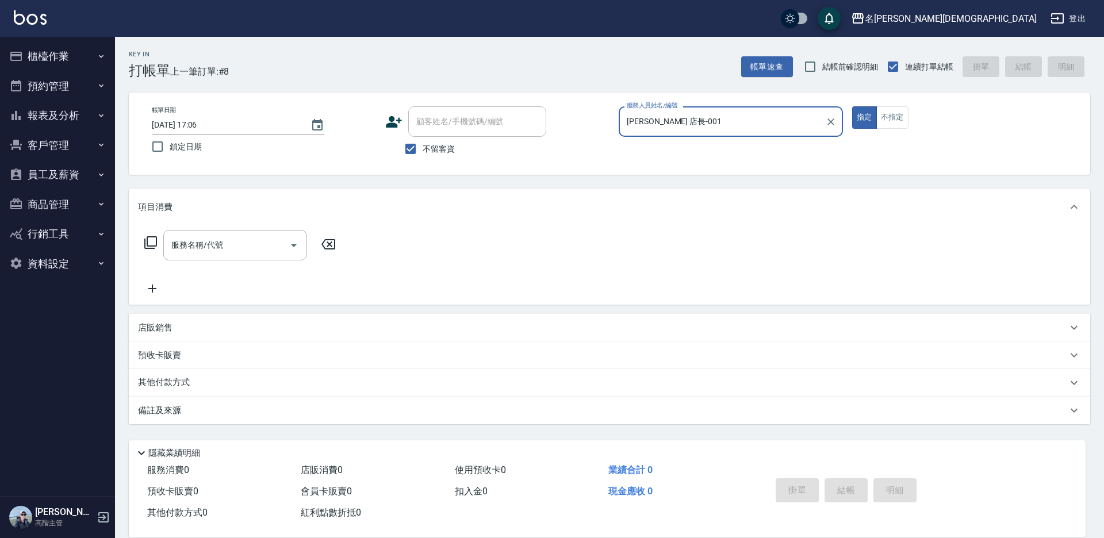
click at [145, 242] on icon at bounding box center [150, 242] width 13 height 13
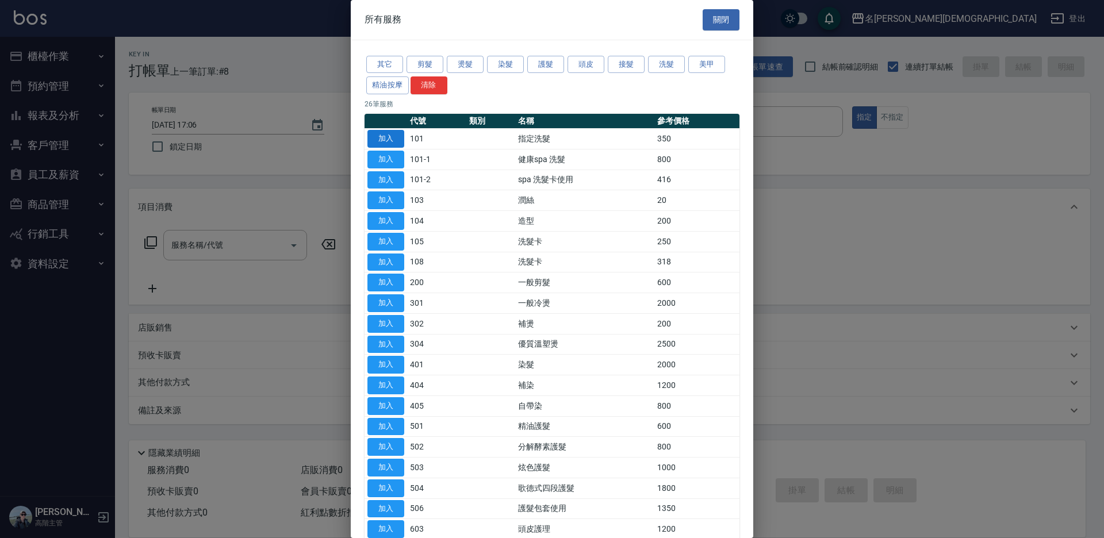
click at [389, 137] on button "加入" at bounding box center [386, 139] width 37 height 18
type input "指定洗髮(101)"
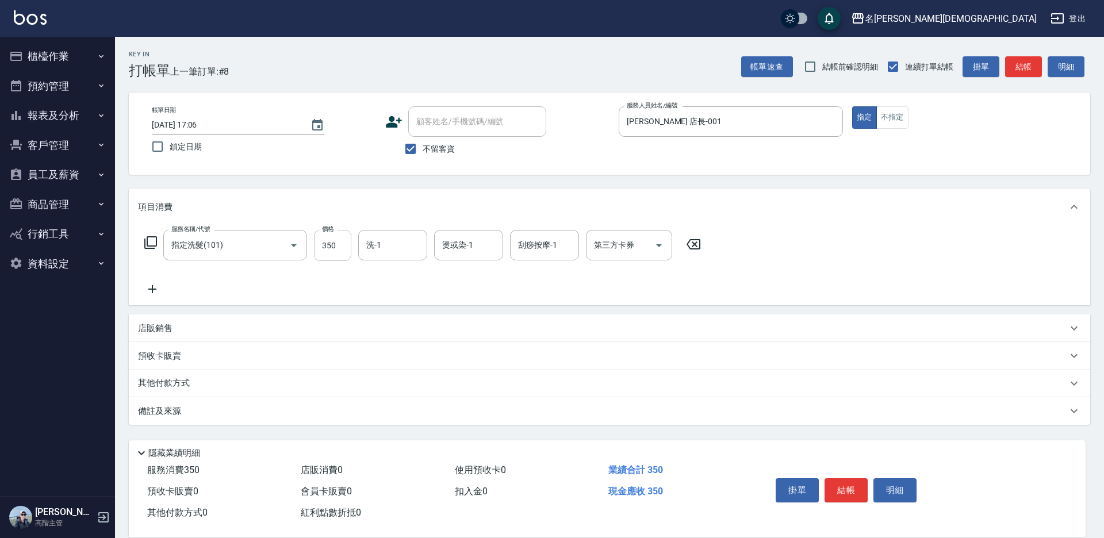
click at [330, 255] on input "350" at bounding box center [332, 245] width 37 height 31
type input "400"
click at [407, 246] on input "洗-1" at bounding box center [393, 245] width 59 height 20
drag, startPoint x: 416, startPoint y: 312, endPoint x: 441, endPoint y: 312, distance: 24.7
click at [416, 315] on div "繡涵 -003" at bounding box center [392, 324] width 69 height 19
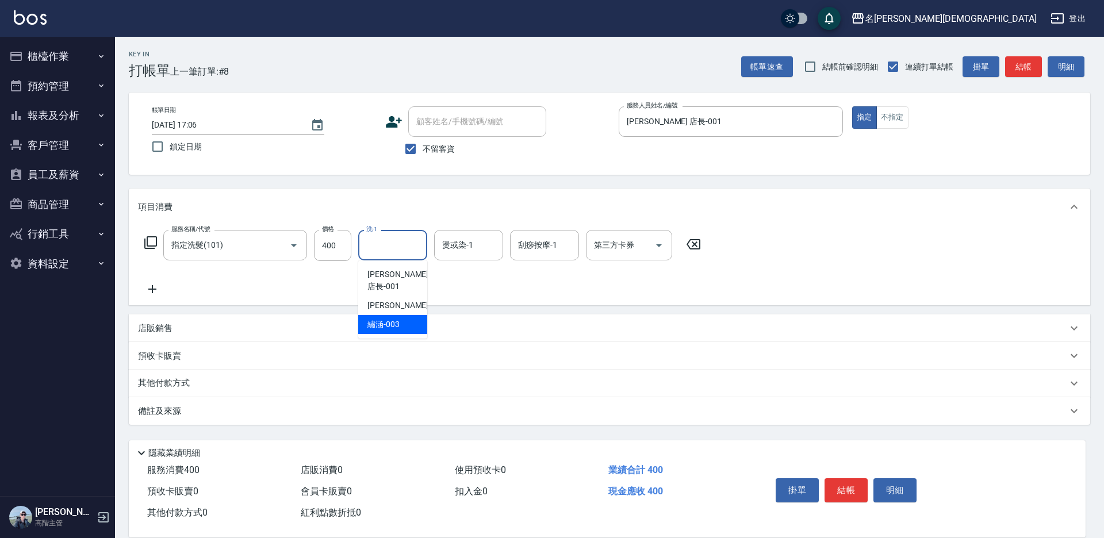
type input "繡涵-003"
click at [854, 492] on button "結帳" at bounding box center [846, 491] width 43 height 24
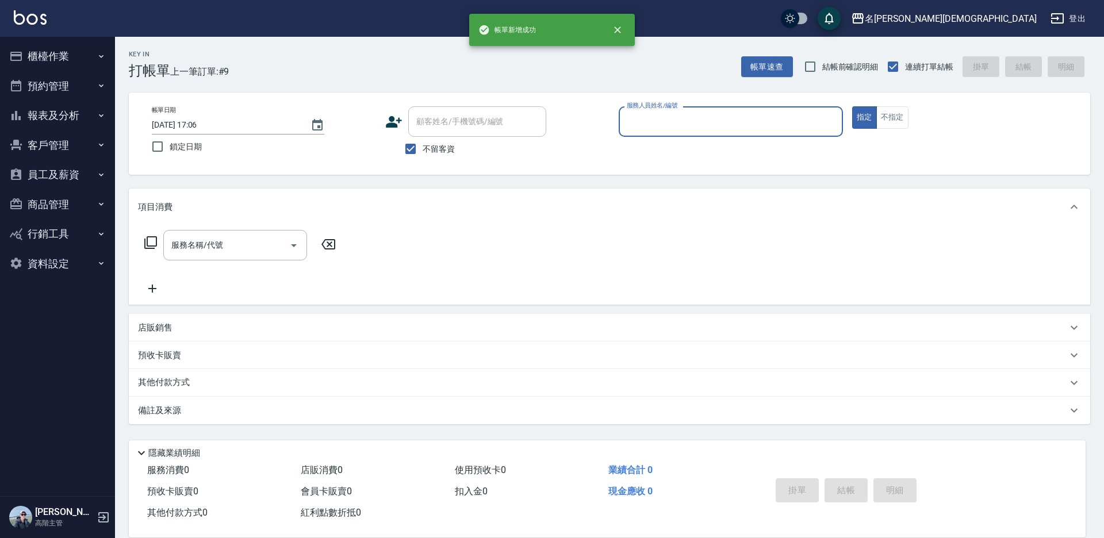
click at [649, 125] on input "服務人員姓名/編號" at bounding box center [731, 122] width 214 height 20
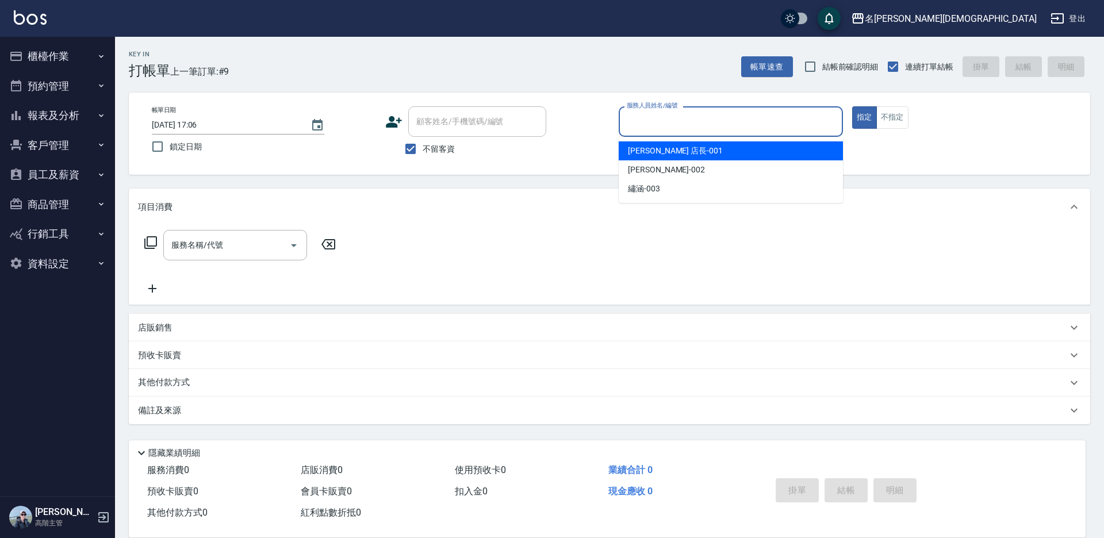
click at [649, 152] on span "[PERSON_NAME] 店長 -001" at bounding box center [675, 151] width 95 height 12
type input "[PERSON_NAME] 店長-001"
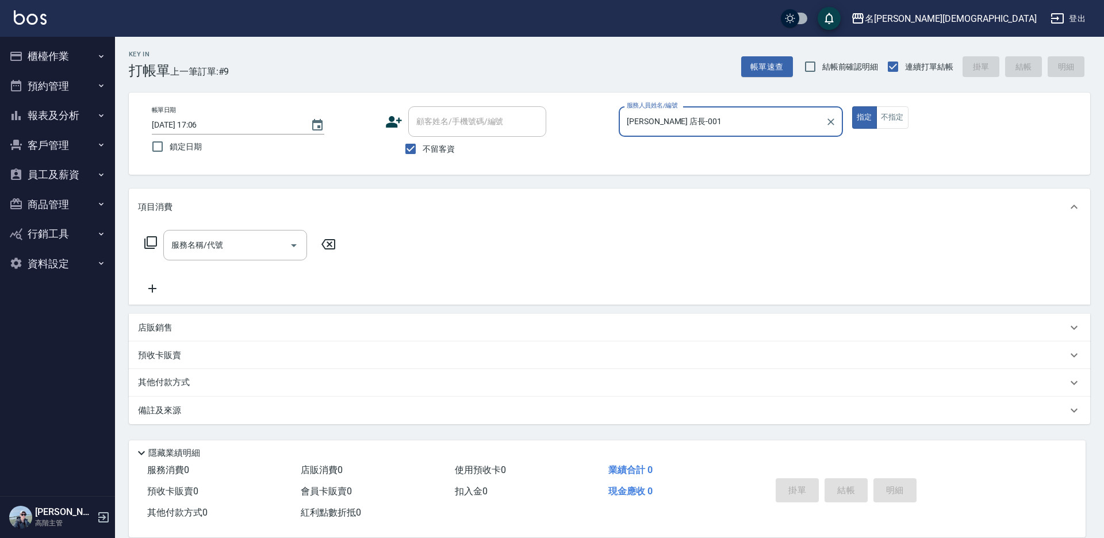
click at [148, 242] on icon at bounding box center [151, 243] width 14 height 14
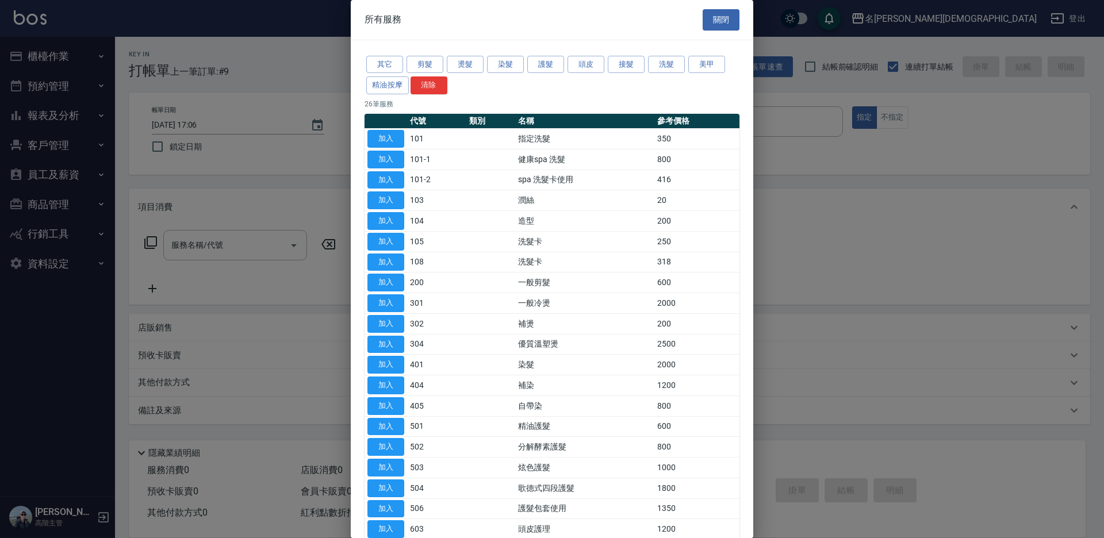
click at [389, 140] on button "加入" at bounding box center [386, 139] width 37 height 18
type input "指定洗髮(101)"
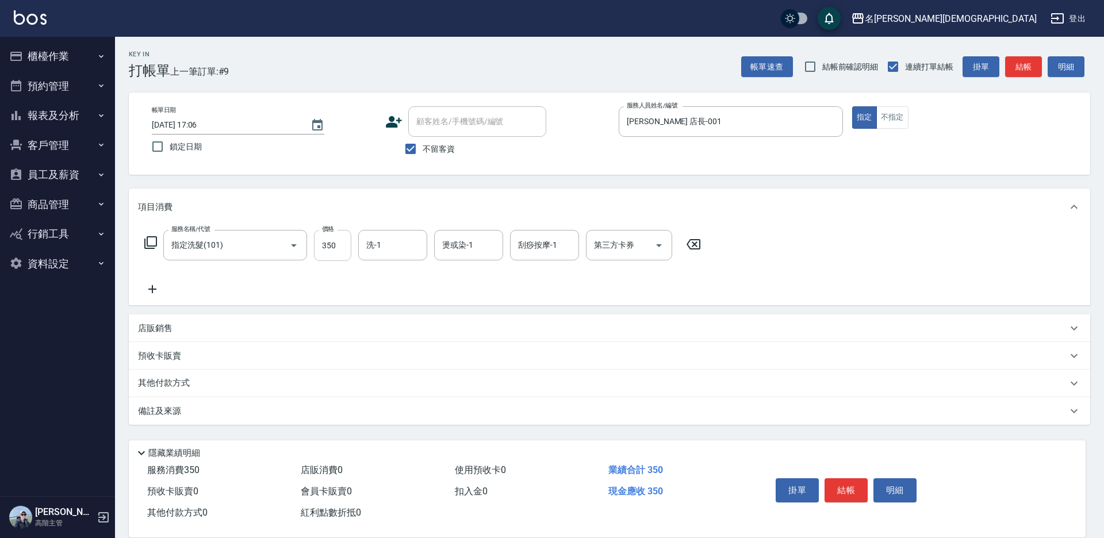
click at [331, 240] on input "350" at bounding box center [332, 245] width 37 height 31
type input "370"
click at [395, 247] on input "洗-1" at bounding box center [393, 245] width 59 height 20
click at [392, 319] on span "繡涵 -003" at bounding box center [384, 325] width 32 height 12
type input "繡涵-003"
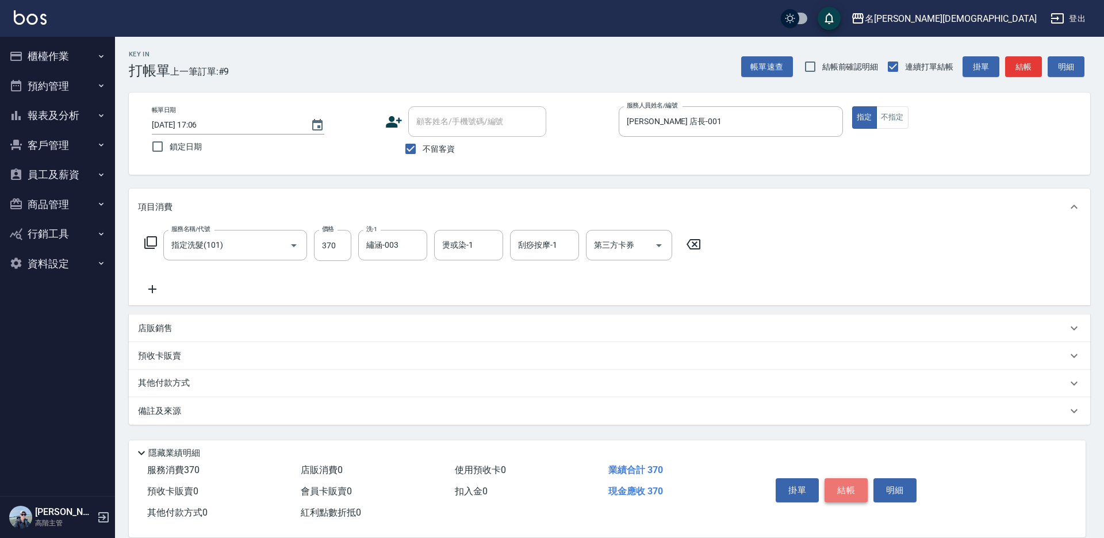
click at [842, 484] on button "結帳" at bounding box center [846, 491] width 43 height 24
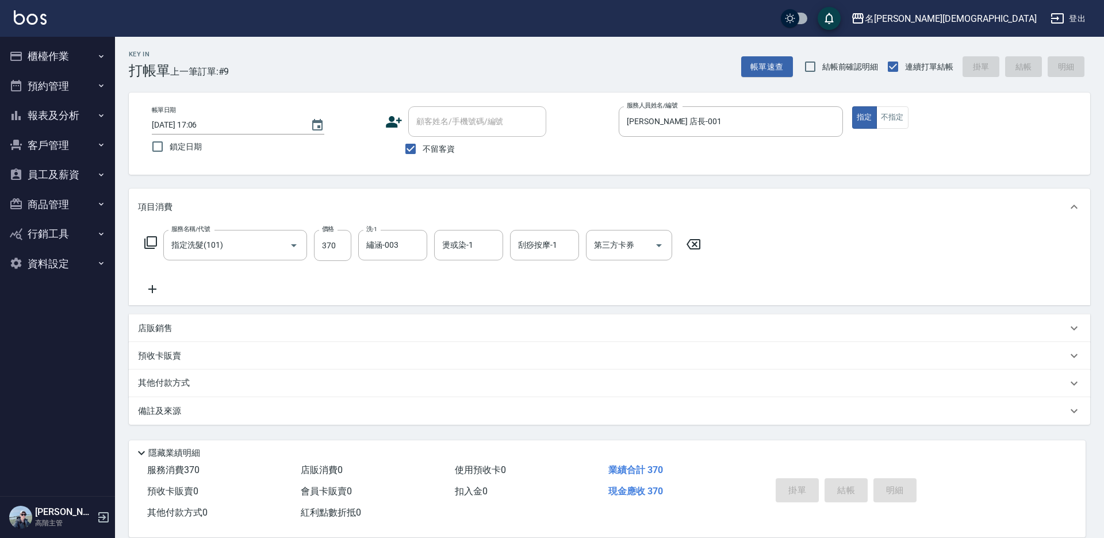
type input "[DATE] 17:07"
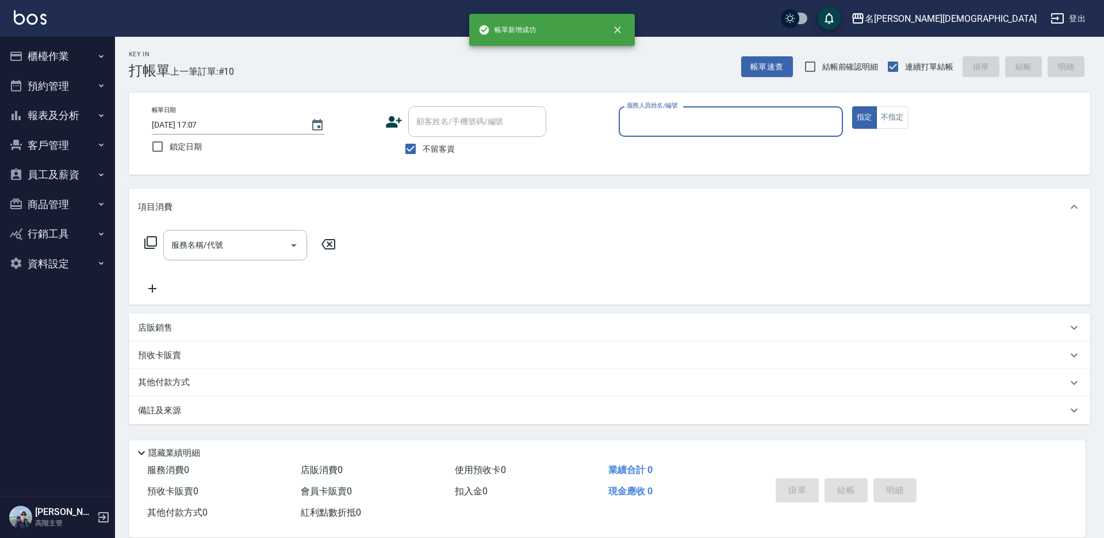
click at [61, 54] on button "櫃檯作業" at bounding box center [58, 56] width 106 height 30
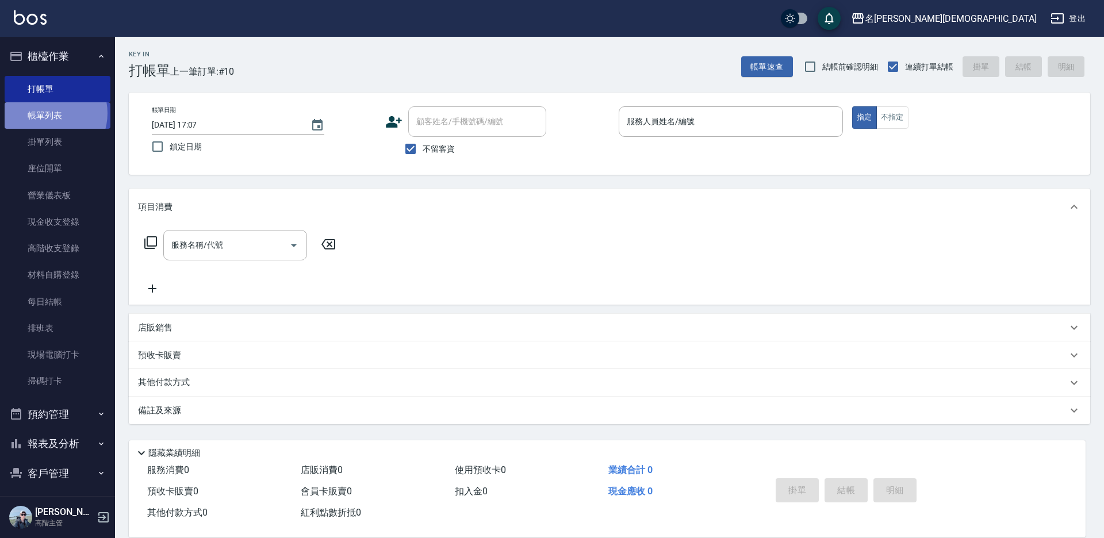
drag, startPoint x: 48, startPoint y: 113, endPoint x: 91, endPoint y: 108, distance: 43.5
click at [48, 112] on link "帳單列表" at bounding box center [58, 115] width 106 height 26
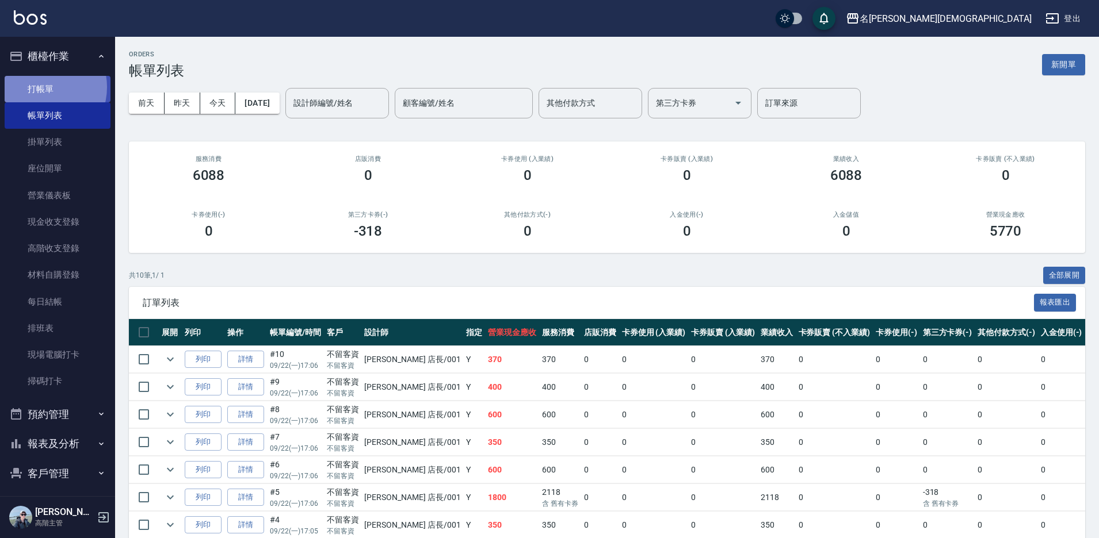
click at [41, 87] on link "打帳單" at bounding box center [58, 89] width 106 height 26
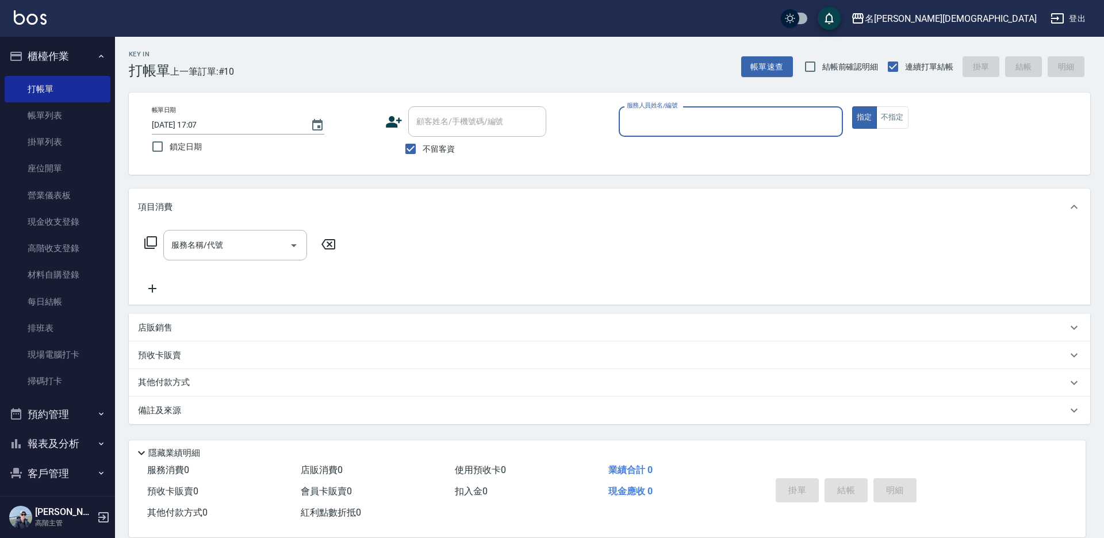
click at [674, 108] on label "服務人員姓名/編號" at bounding box center [652, 105] width 51 height 9
click at [674, 112] on input "服務人員姓名/編號" at bounding box center [731, 122] width 214 height 20
click at [668, 133] on div "服務人員姓名/編號" at bounding box center [731, 121] width 224 height 30
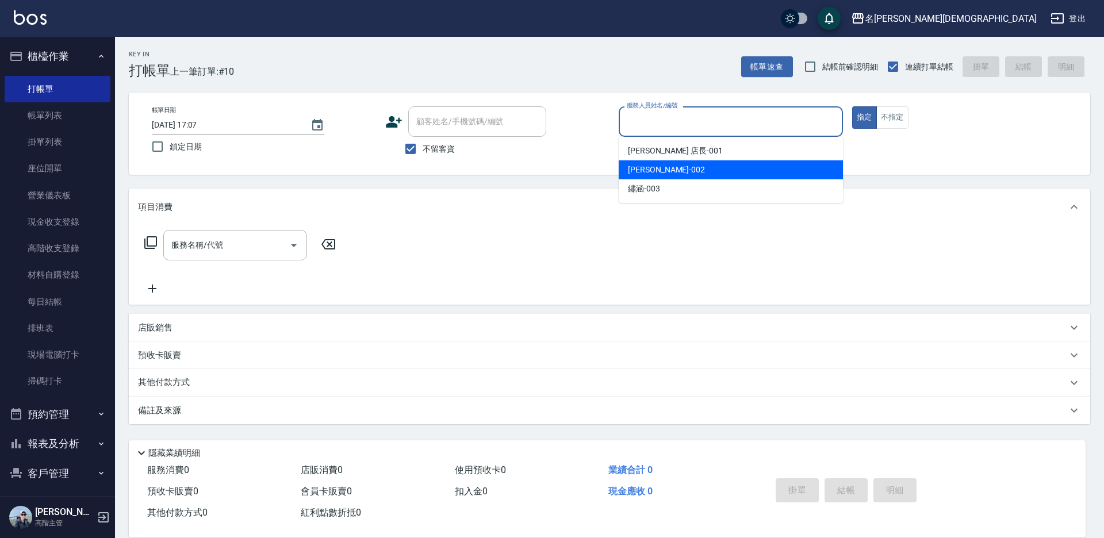
drag, startPoint x: 653, startPoint y: 175, endPoint x: 538, endPoint y: 170, distance: 115.1
click at [653, 174] on span "香香 -002" at bounding box center [666, 170] width 77 height 12
type input "香香-002"
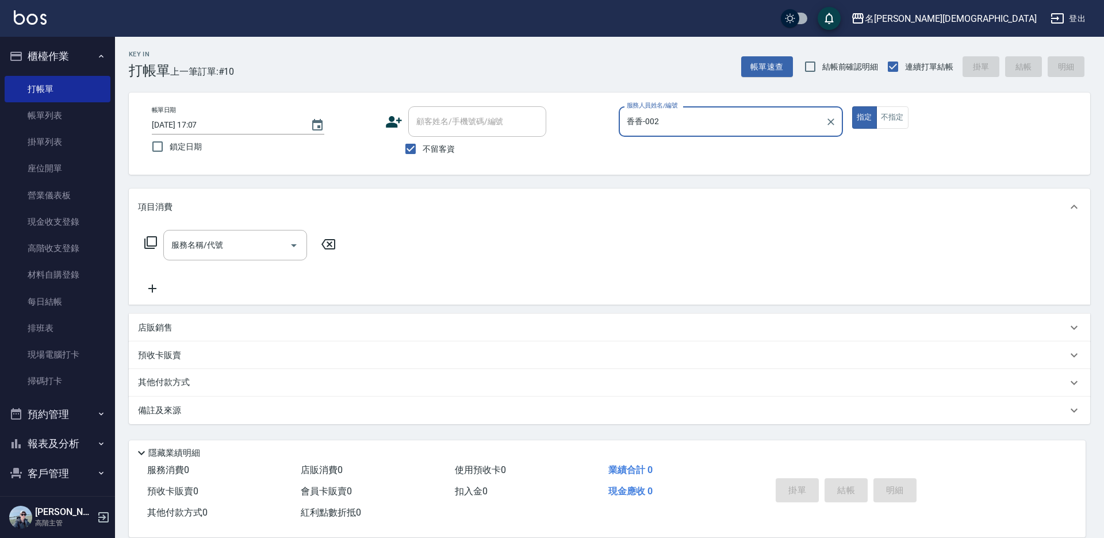
click at [151, 245] on icon at bounding box center [151, 243] width 14 height 14
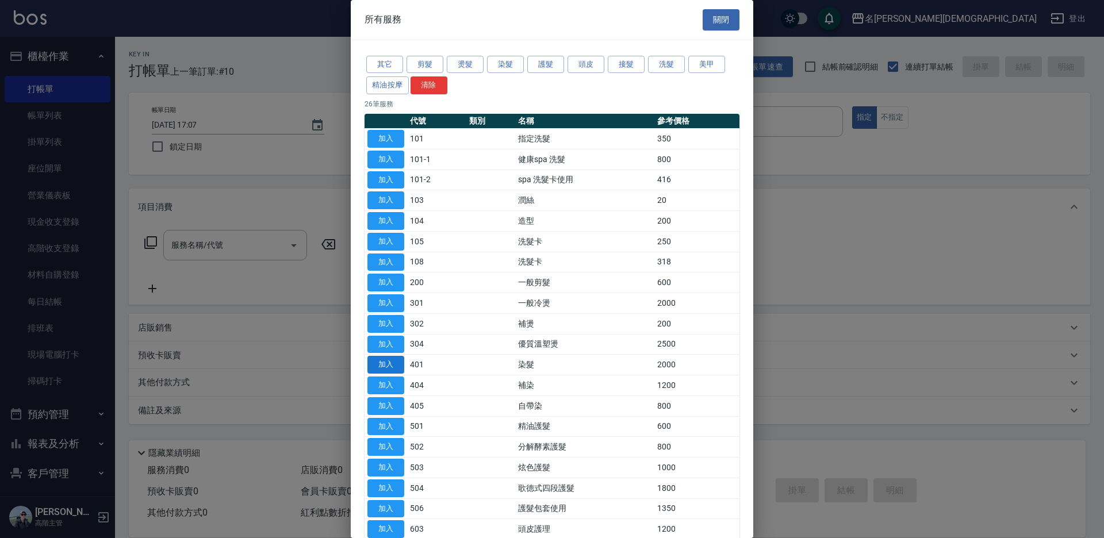
drag, startPoint x: 382, startPoint y: 365, endPoint x: 358, endPoint y: 303, distance: 66.6
click at [382, 365] on button "加入" at bounding box center [386, 365] width 37 height 18
type input "染髮(401)"
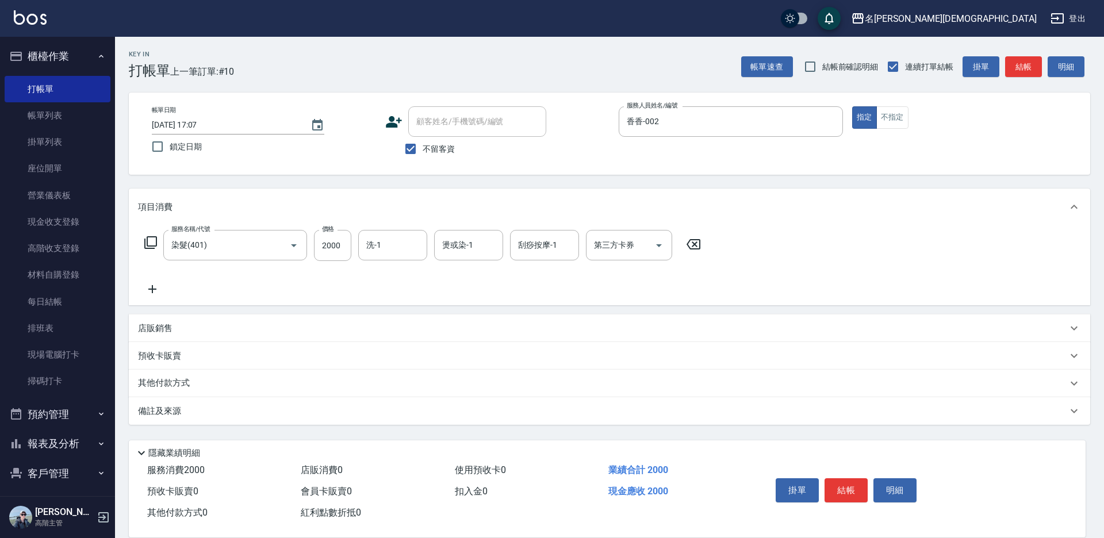
click at [834, 484] on button "結帳" at bounding box center [846, 491] width 43 height 24
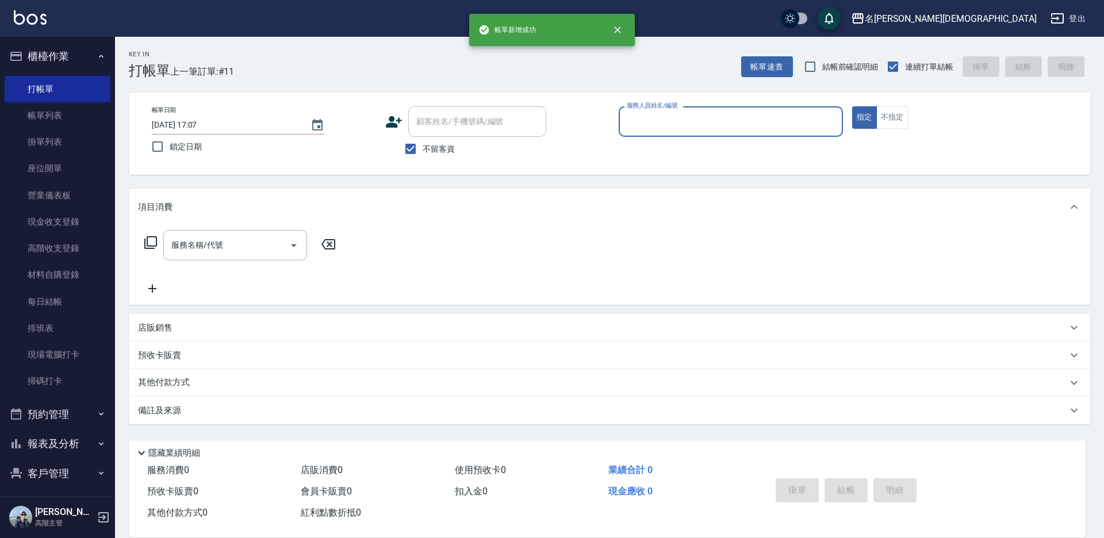
click at [706, 121] on input "服務人員姓名/編號" at bounding box center [731, 122] width 214 height 20
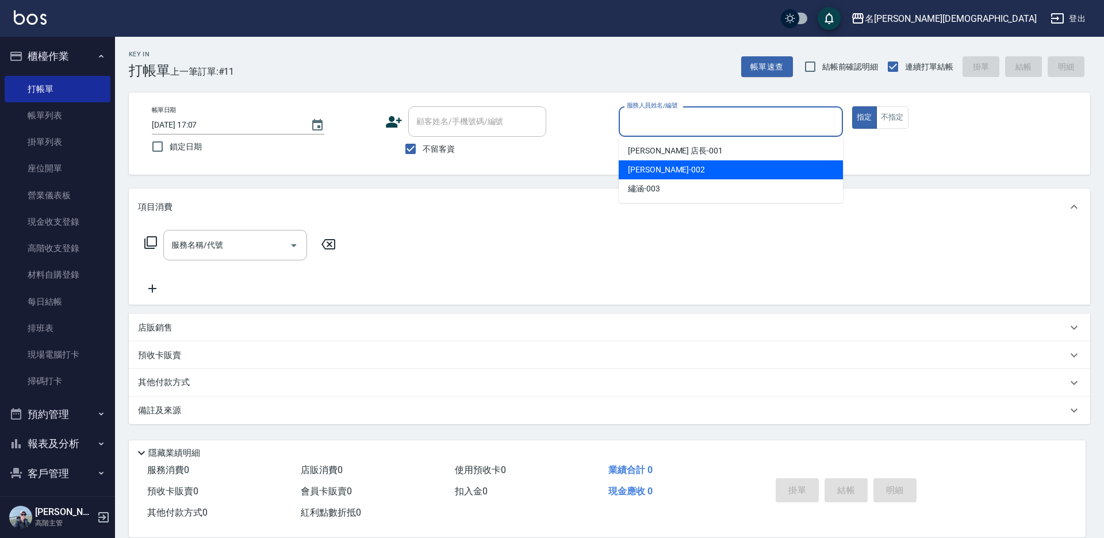
click at [636, 166] on span "香香 -002" at bounding box center [666, 170] width 77 height 12
type input "香香-002"
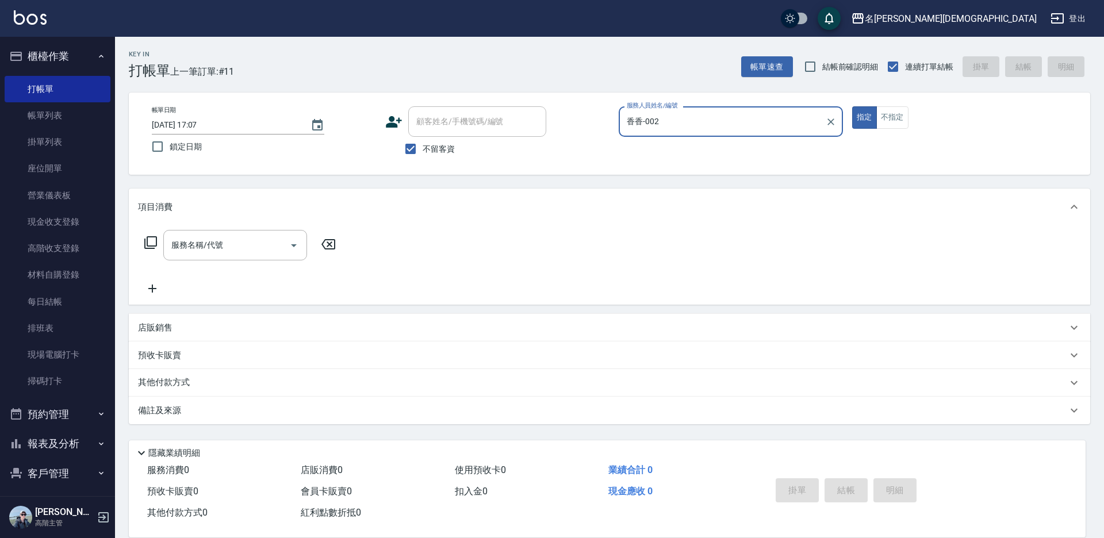
click at [151, 240] on icon at bounding box center [151, 243] width 14 height 14
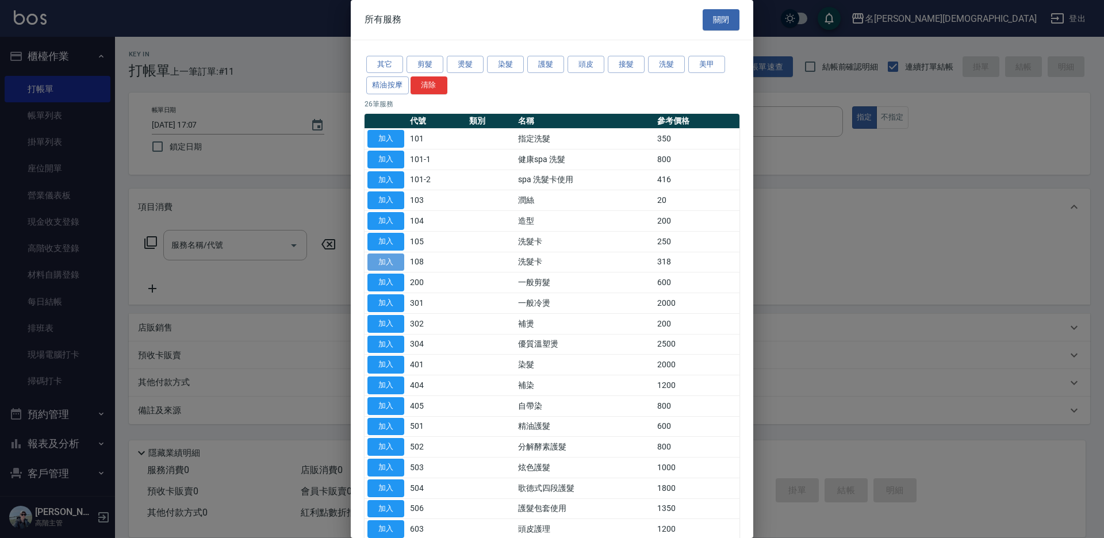
click at [395, 263] on button "加入" at bounding box center [386, 263] width 37 height 18
type input "洗髮卡(108)"
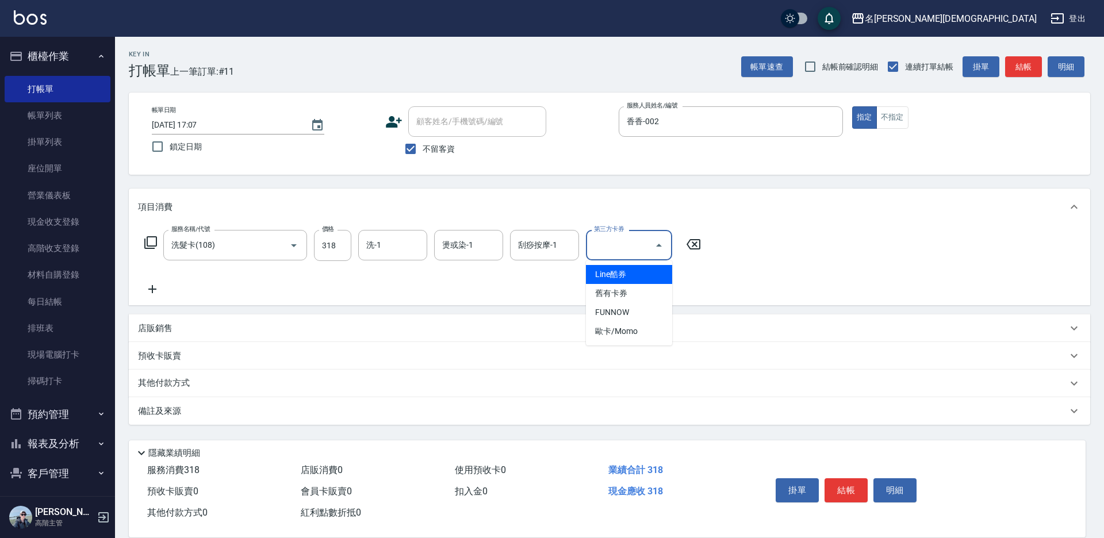
click at [604, 236] on div "第三方卡券 第三方卡券" at bounding box center [629, 245] width 86 height 30
click at [612, 296] on span "舊有卡券" at bounding box center [629, 293] width 86 height 19
type input "舊有卡券"
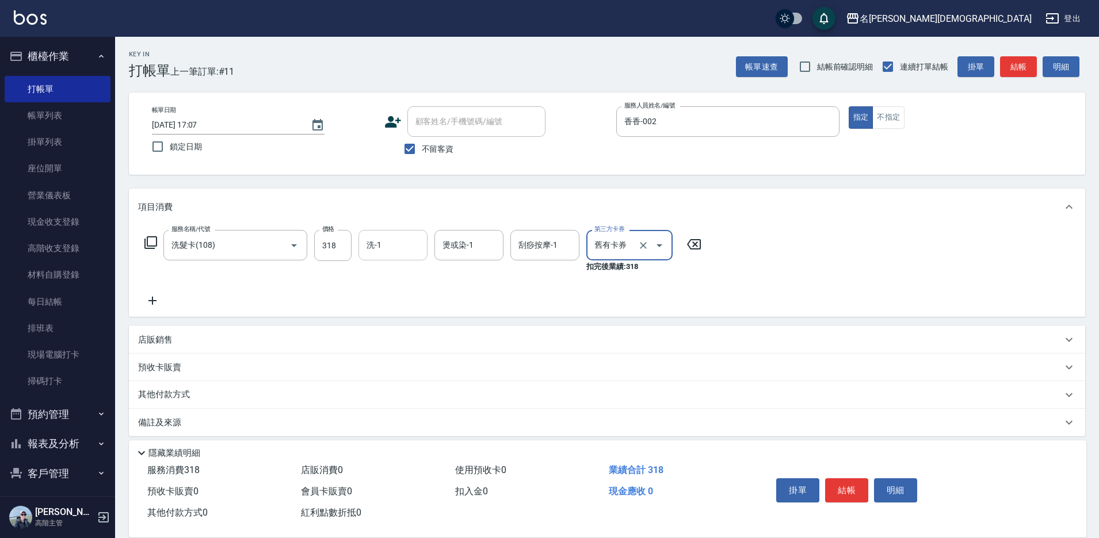
click at [403, 251] on input "洗-1" at bounding box center [393, 245] width 59 height 20
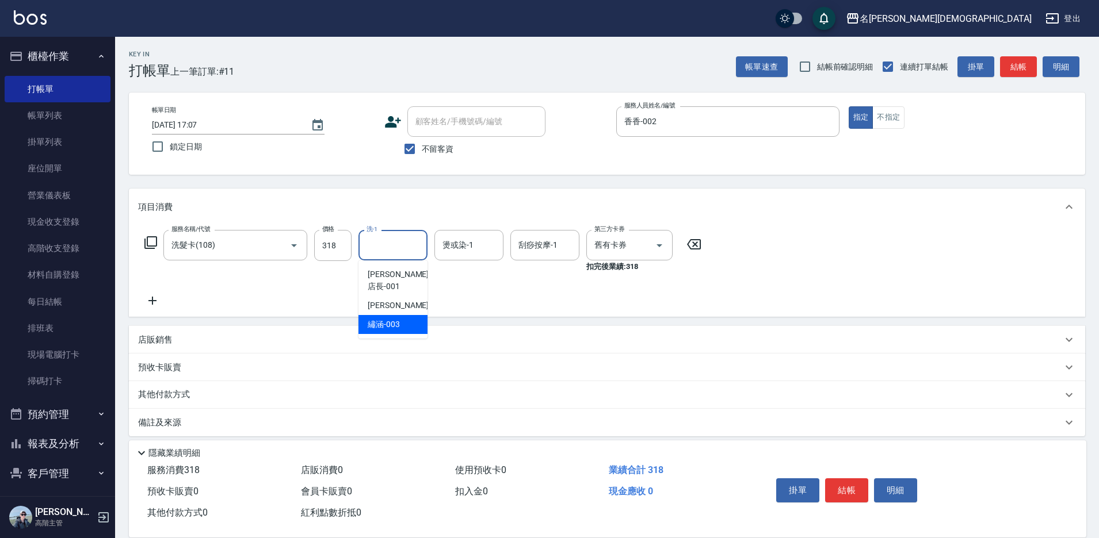
click at [395, 319] on span "繡涵 -003" at bounding box center [384, 325] width 32 height 12
type input "繡涵-003"
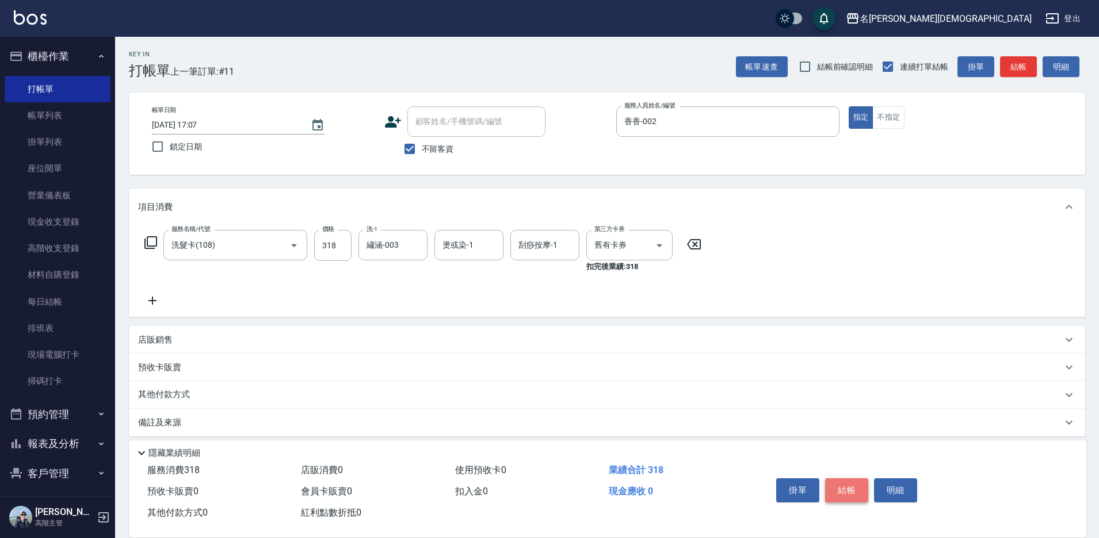
click at [845, 489] on button "結帳" at bounding box center [846, 491] width 43 height 24
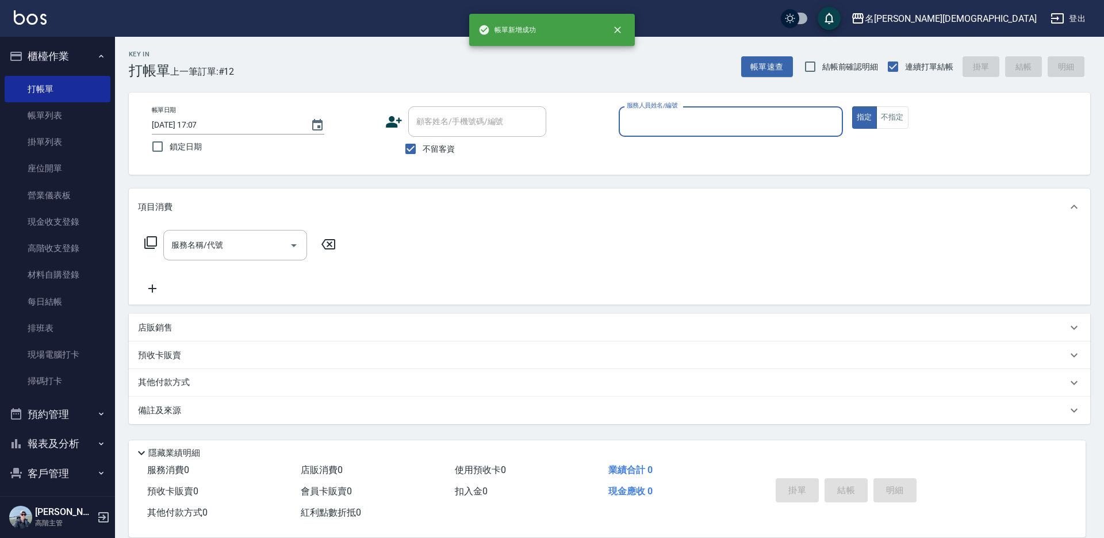
drag, startPoint x: 649, startPoint y: 117, endPoint x: 634, endPoint y: 123, distance: 16.0
click at [648, 116] on input "服務人員姓名/編號" at bounding box center [731, 122] width 214 height 20
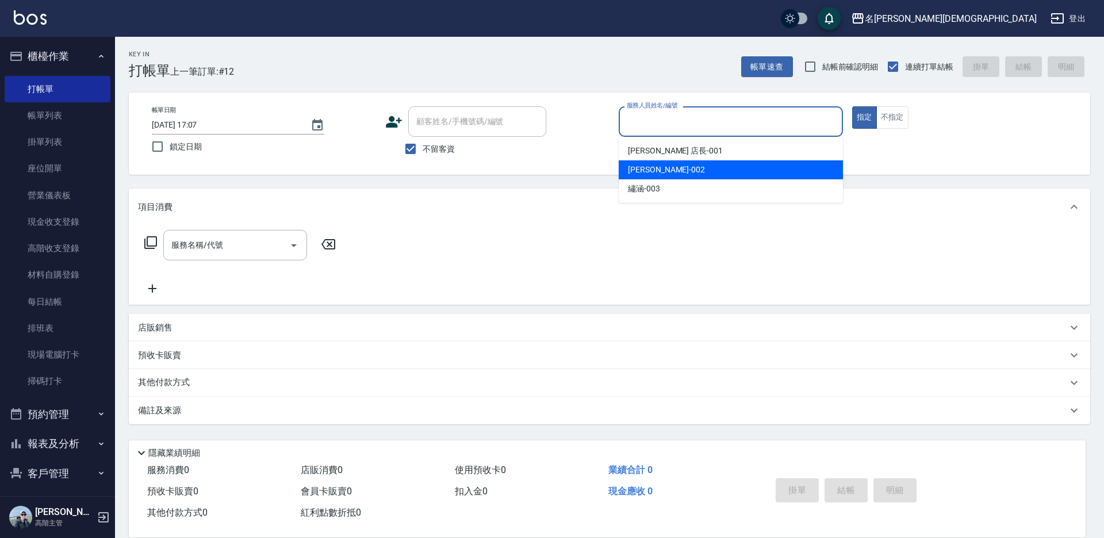
click at [626, 168] on div "香香 -002" at bounding box center [731, 169] width 224 height 19
type input "香香-002"
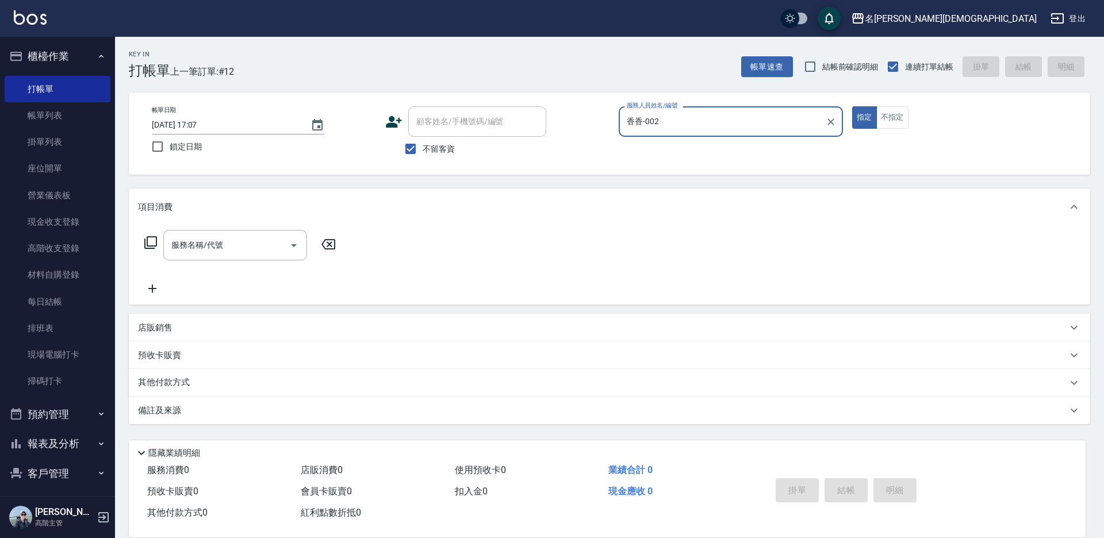
click at [150, 246] on icon at bounding box center [151, 243] width 14 height 14
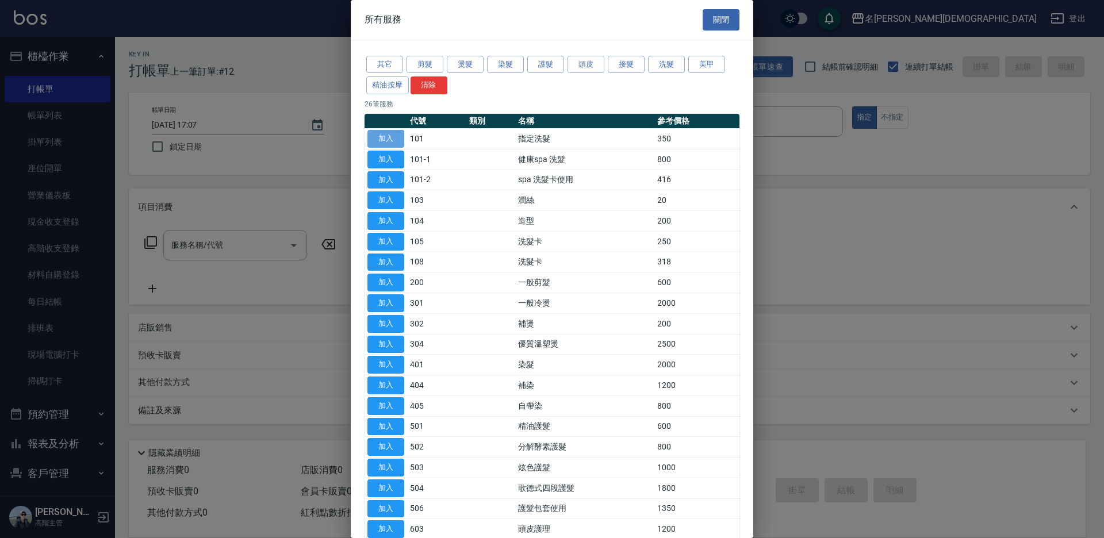
click at [391, 140] on button "加入" at bounding box center [386, 139] width 37 height 18
type input "指定洗髮(101)"
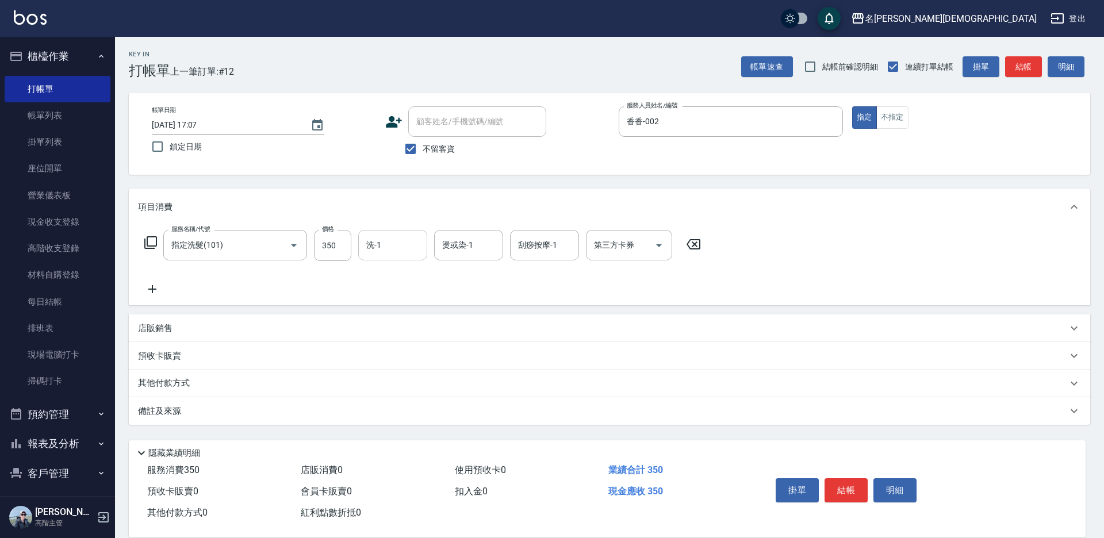
click at [369, 245] on div "洗-1 洗-1" at bounding box center [392, 245] width 69 height 30
click at [401, 315] on div "繡涵 -003" at bounding box center [392, 324] width 69 height 19
type input "繡涵-003"
click at [852, 493] on button "結帳" at bounding box center [846, 491] width 43 height 24
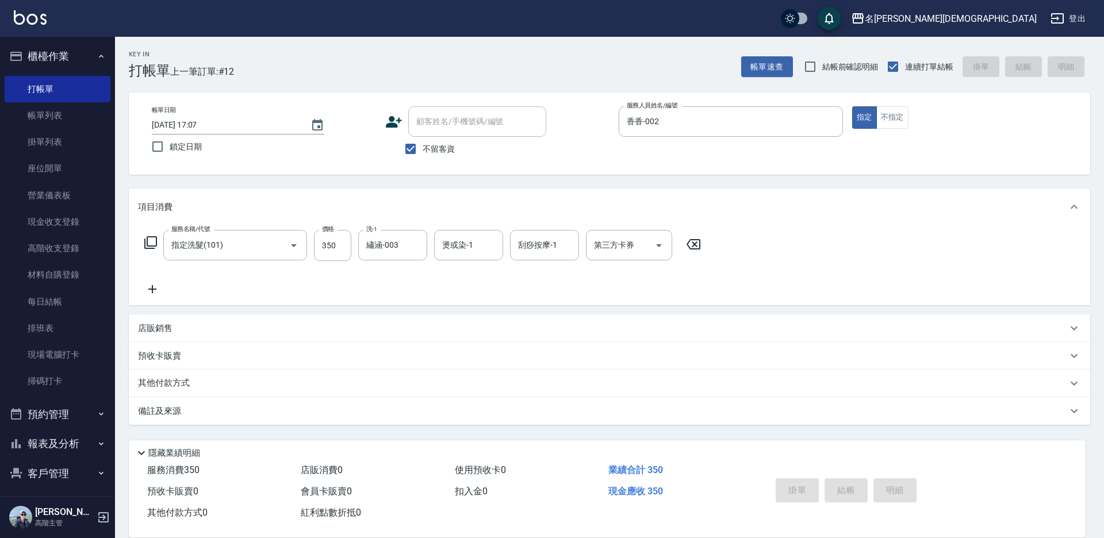
type input "[DATE] 17:08"
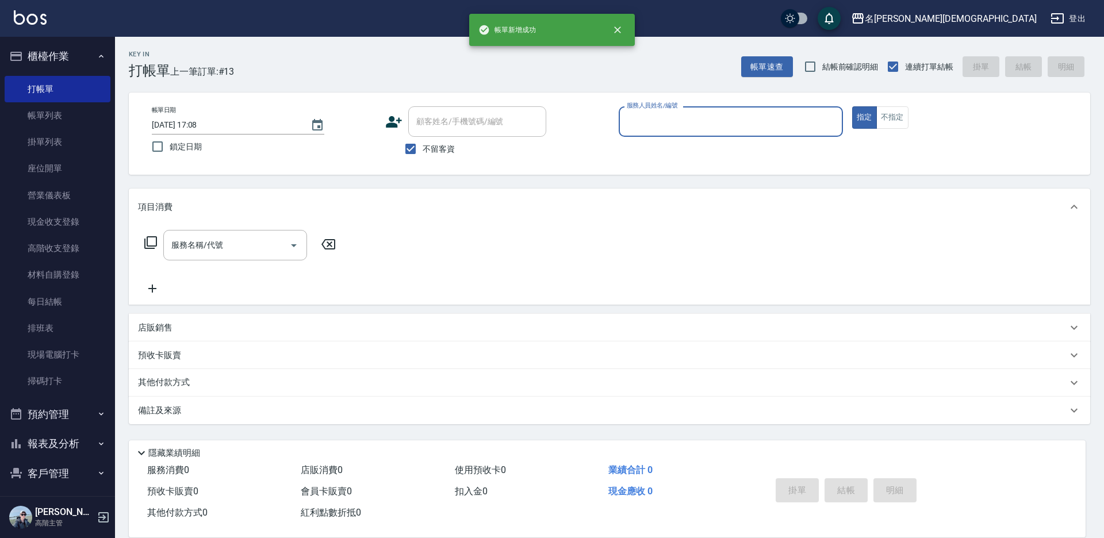
click at [653, 117] on input "服務人員姓名/編號" at bounding box center [731, 122] width 214 height 20
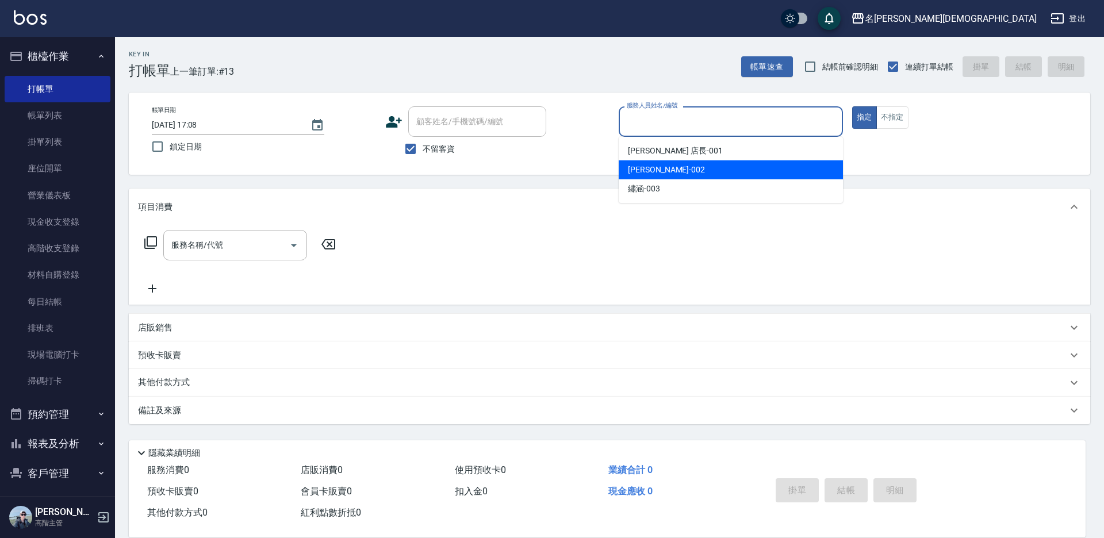
click at [638, 170] on span "香香 -002" at bounding box center [666, 170] width 77 height 12
type input "香香-002"
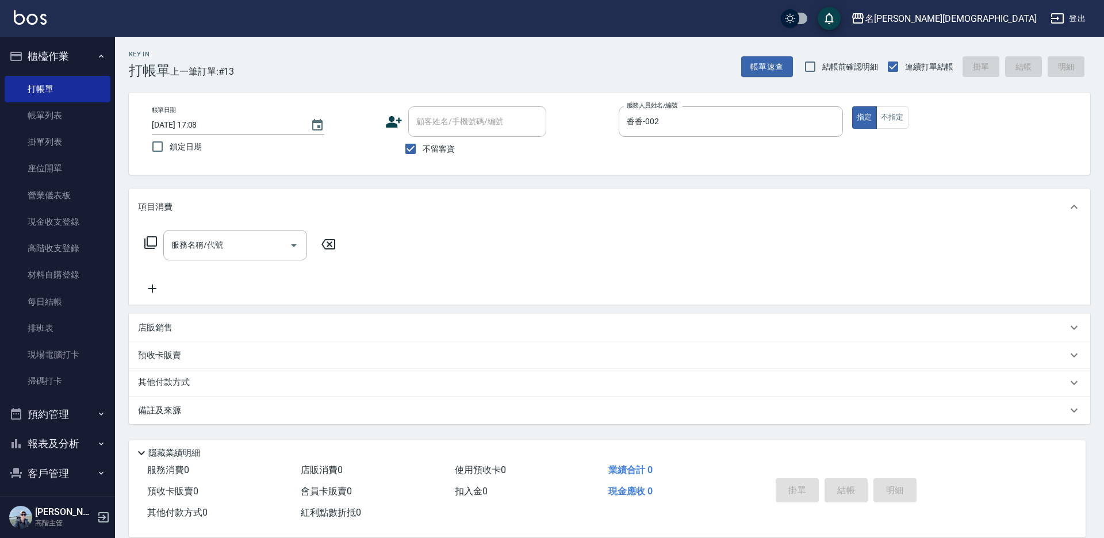
click at [150, 244] on icon at bounding box center [151, 243] width 14 height 14
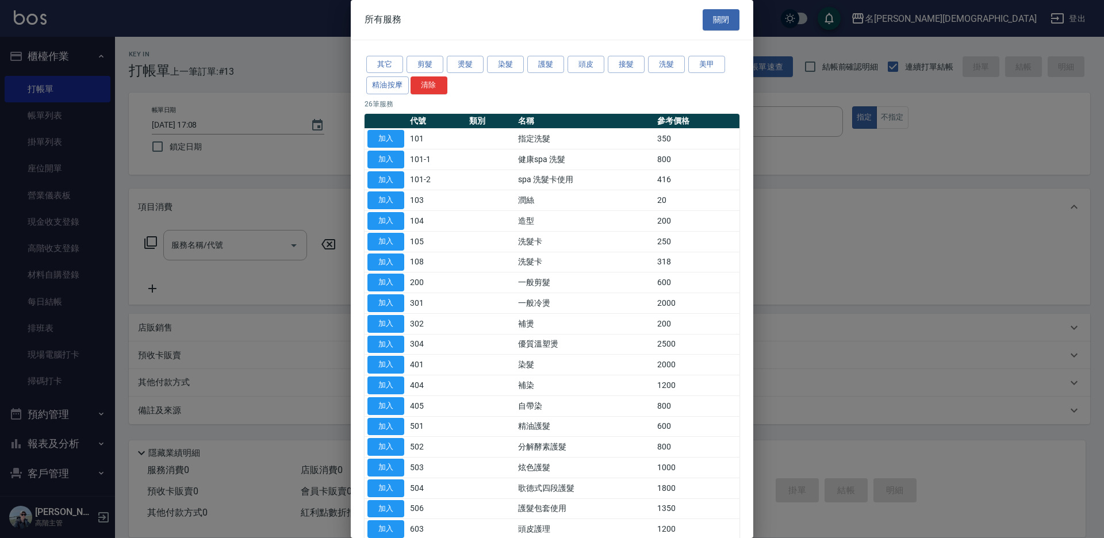
click at [398, 136] on button "加入" at bounding box center [386, 139] width 37 height 18
type input "指定洗髮(101)"
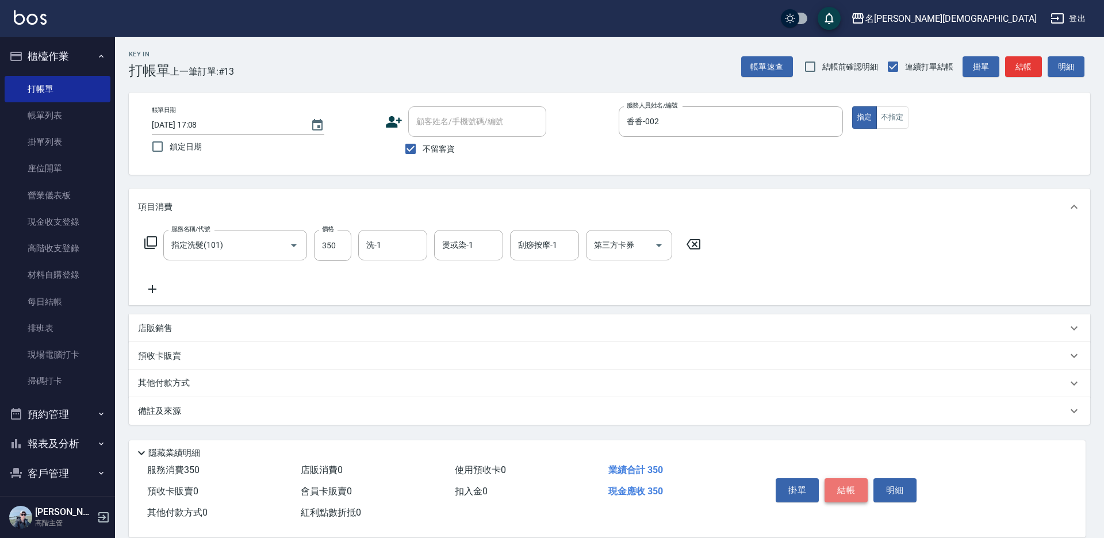
click at [843, 483] on button "結帳" at bounding box center [846, 491] width 43 height 24
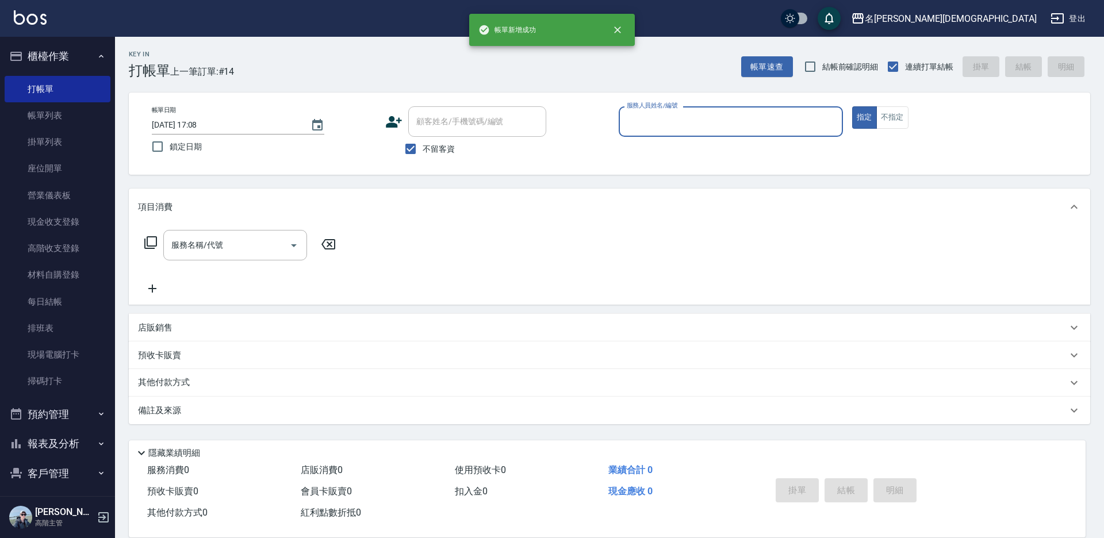
click at [688, 122] on input "服務人員姓名/編號" at bounding box center [731, 122] width 214 height 20
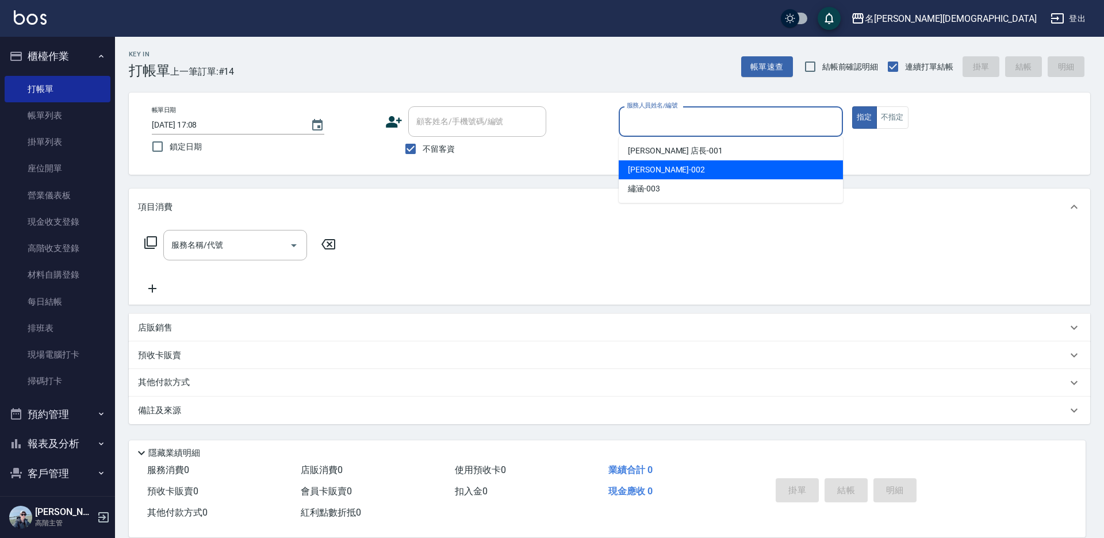
click at [634, 170] on span "香香 -002" at bounding box center [666, 170] width 77 height 12
type input "香香-002"
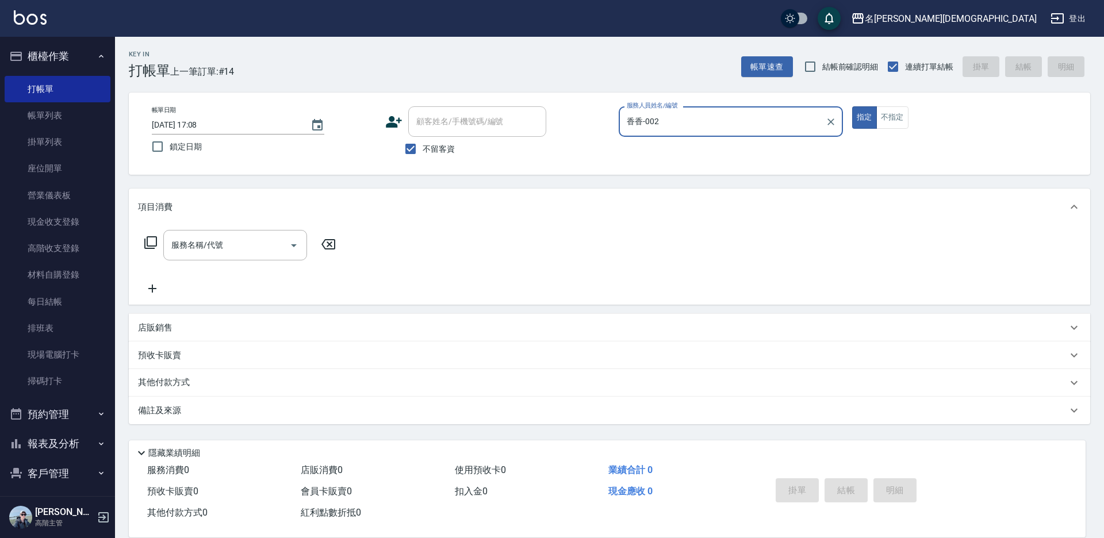
click at [152, 244] on icon at bounding box center [151, 243] width 14 height 14
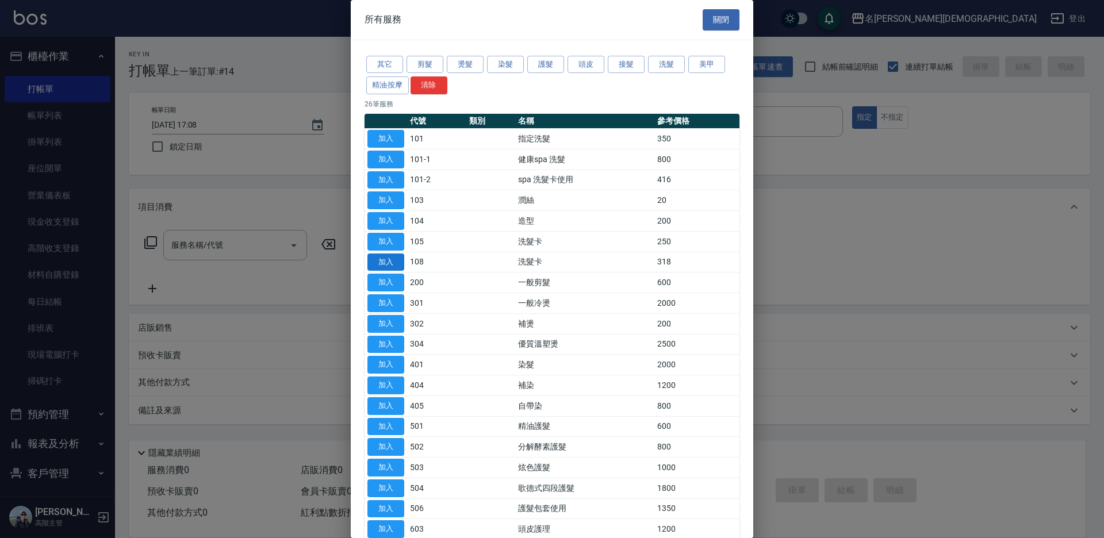
click at [403, 263] on button "加入" at bounding box center [386, 263] width 37 height 18
type input "洗髮卡(108)"
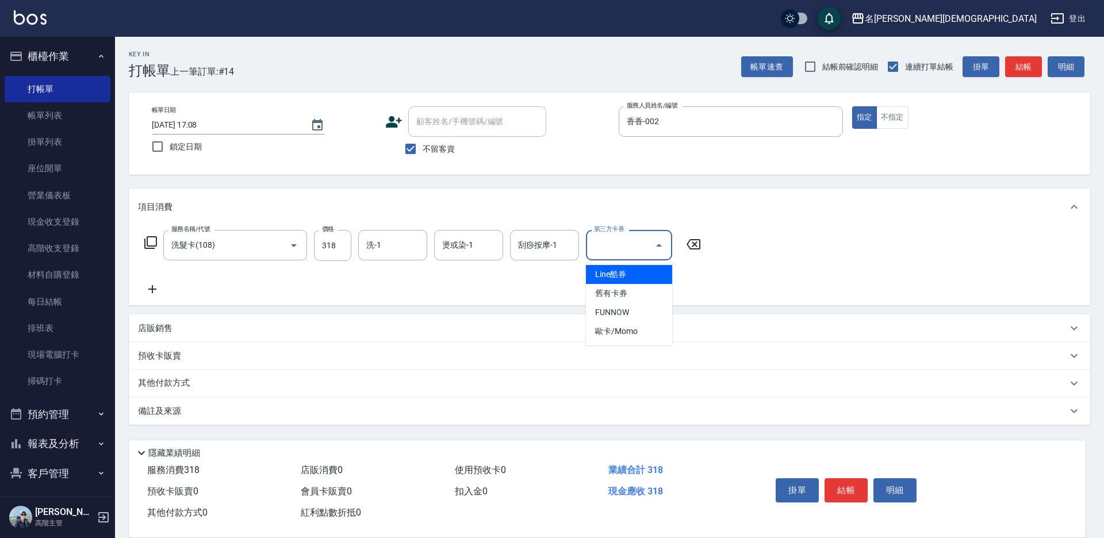
drag, startPoint x: 610, startPoint y: 250, endPoint x: 600, endPoint y: 252, distance: 10.0
click at [609, 250] on div "第三方卡券 第三方卡券" at bounding box center [629, 245] width 86 height 30
click at [614, 294] on span "舊有卡券" at bounding box center [629, 293] width 86 height 19
type input "舊有卡券"
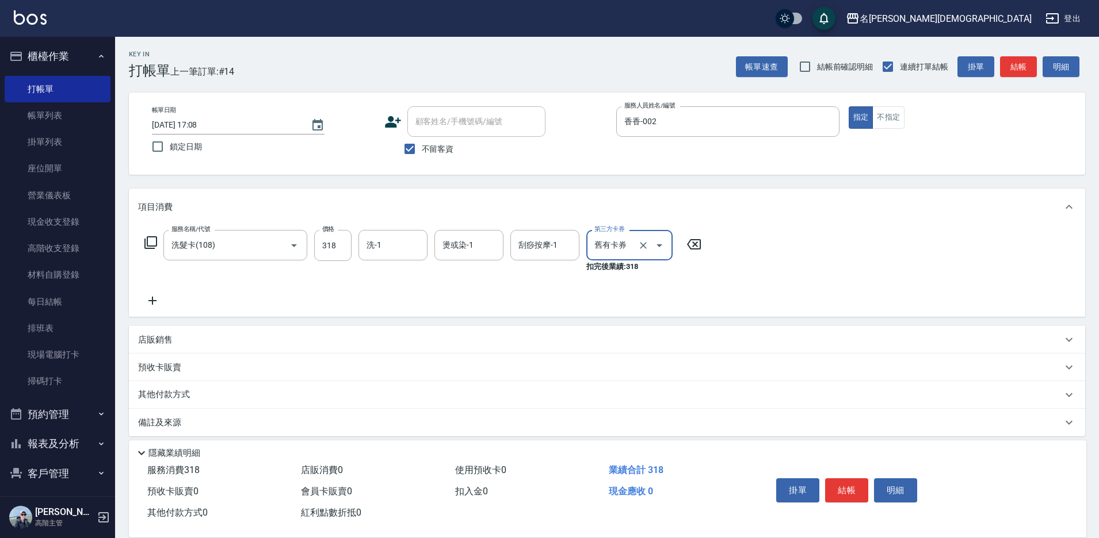
click at [843, 488] on button "結帳" at bounding box center [846, 491] width 43 height 24
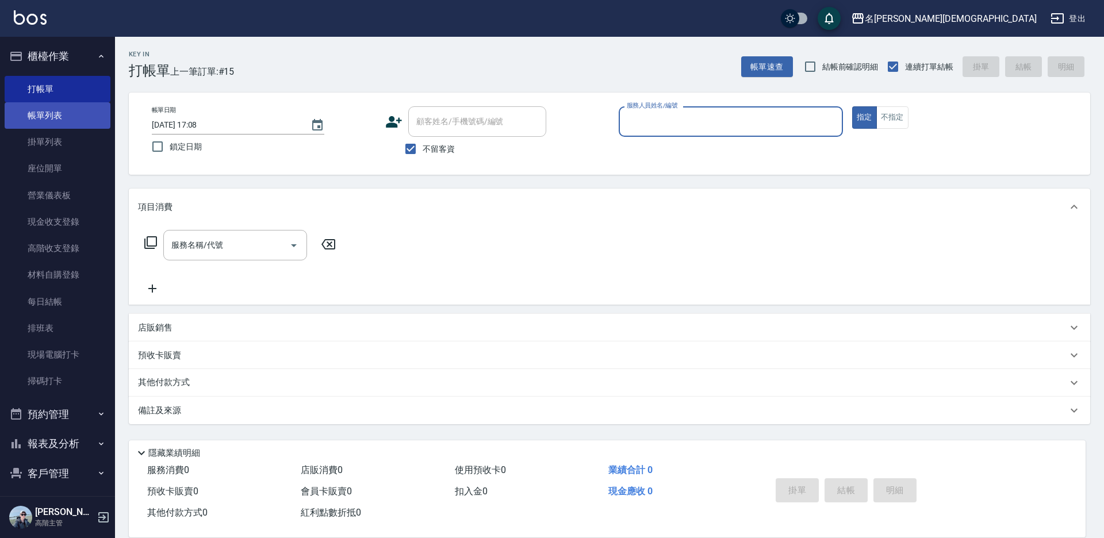
click at [51, 114] on link "帳單列表" at bounding box center [58, 115] width 106 height 26
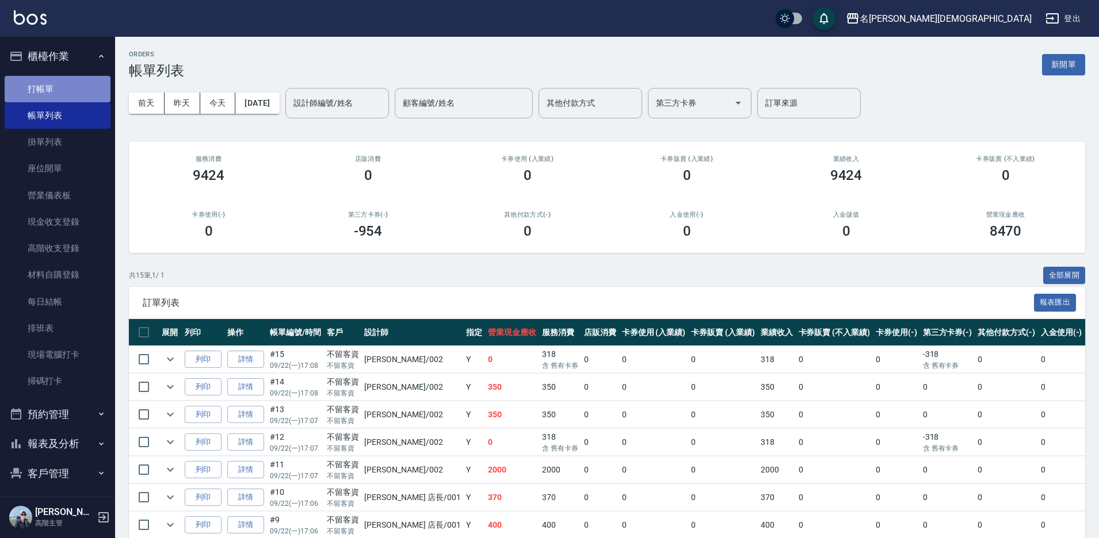
click at [59, 90] on link "打帳單" at bounding box center [58, 89] width 106 height 26
